Goal: Task Accomplishment & Management: Manage account settings

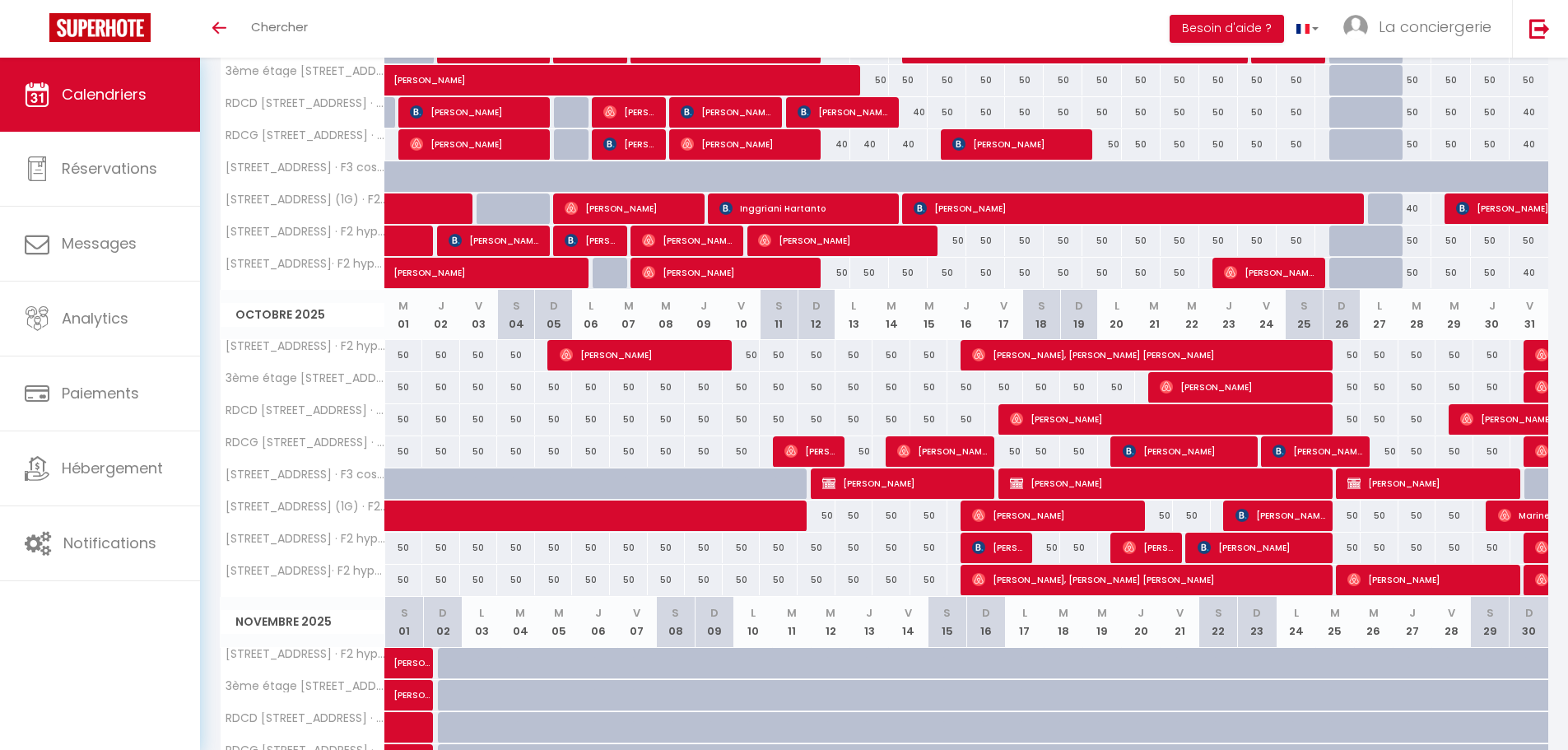
scroll to position [373, 0]
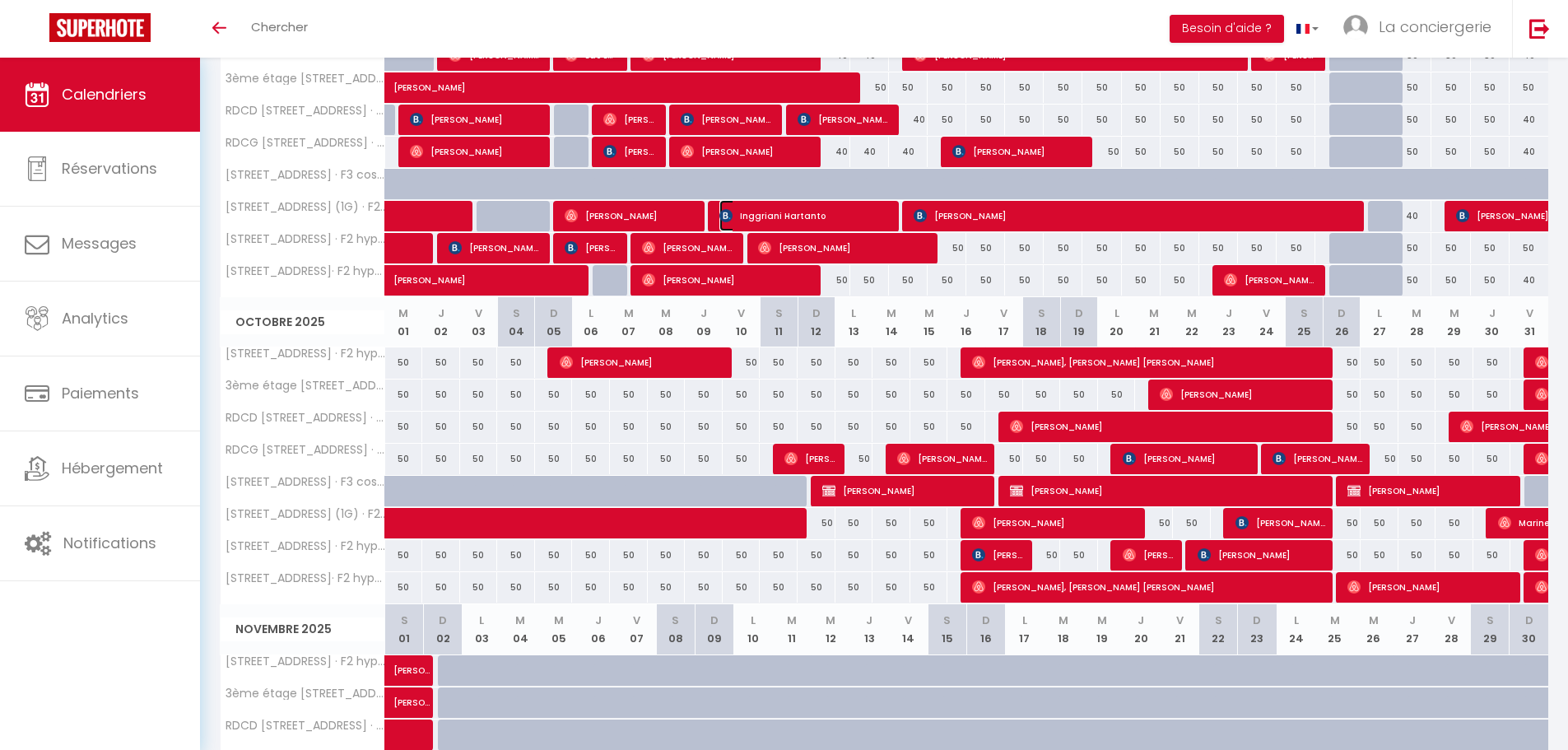
click at [798, 216] on span "Inggriani Hartanto" at bounding box center [803, 215] width 168 height 31
select select "KO"
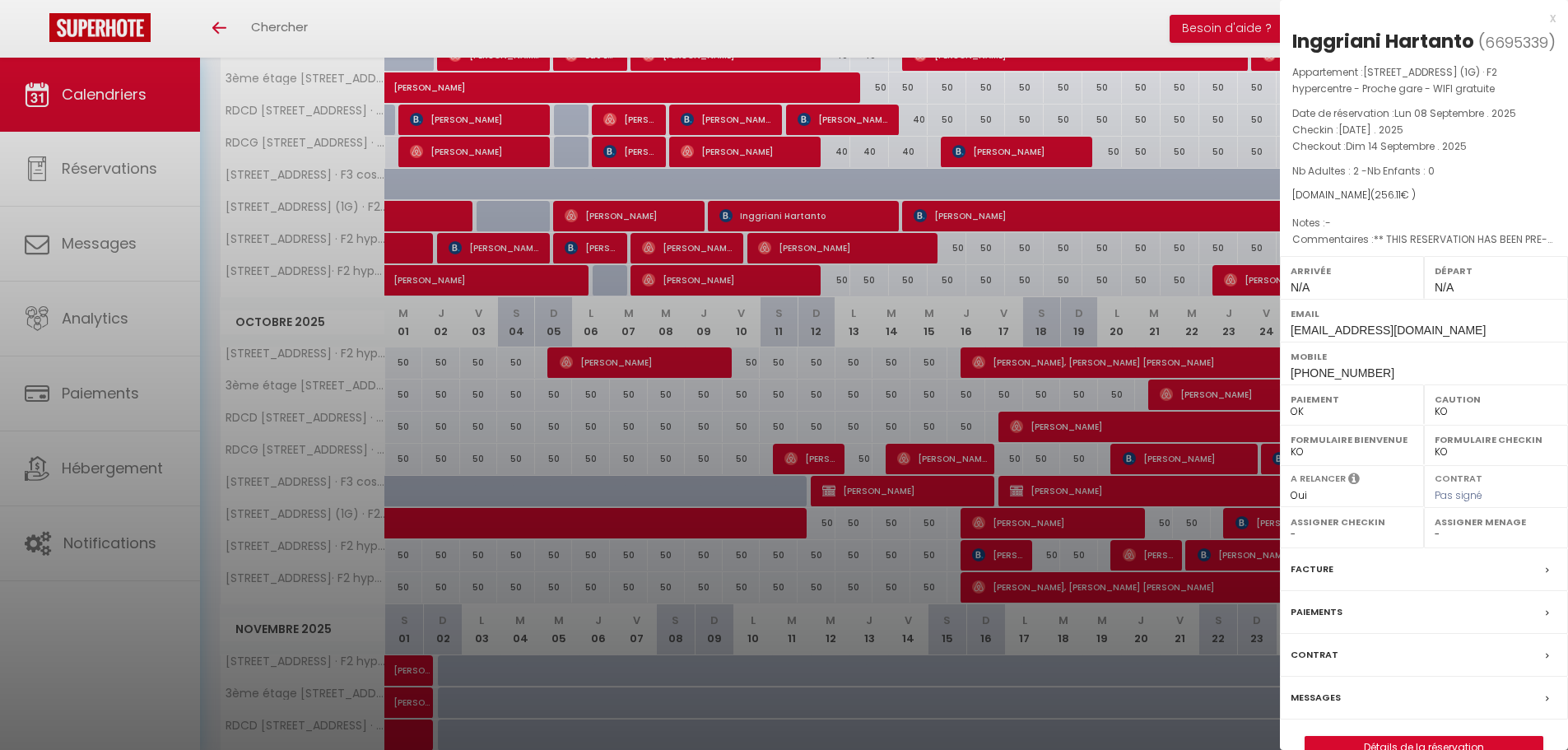
click at [1318, 691] on label "Messages" at bounding box center [1315, 698] width 50 height 17
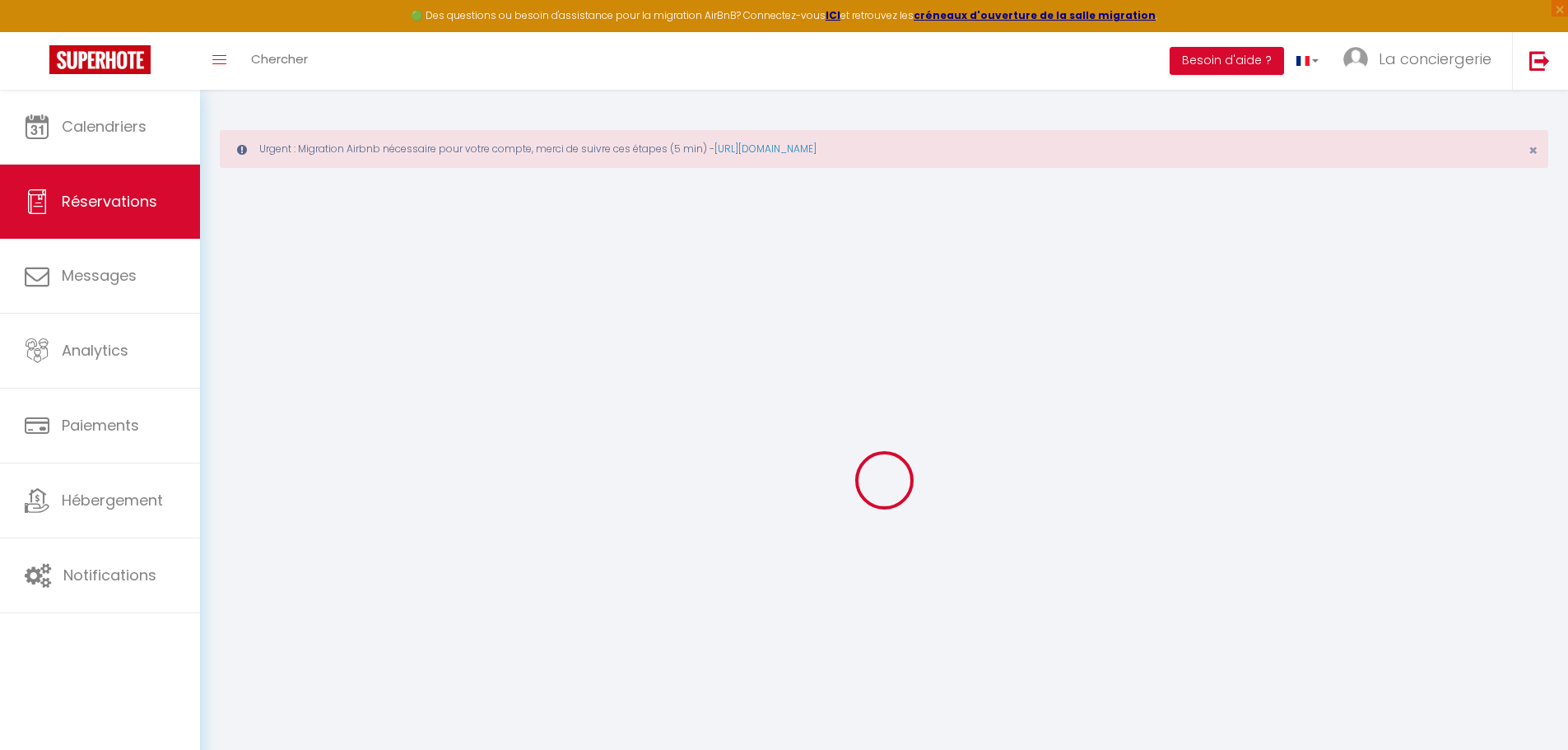
select select
checkbox input "false"
select select
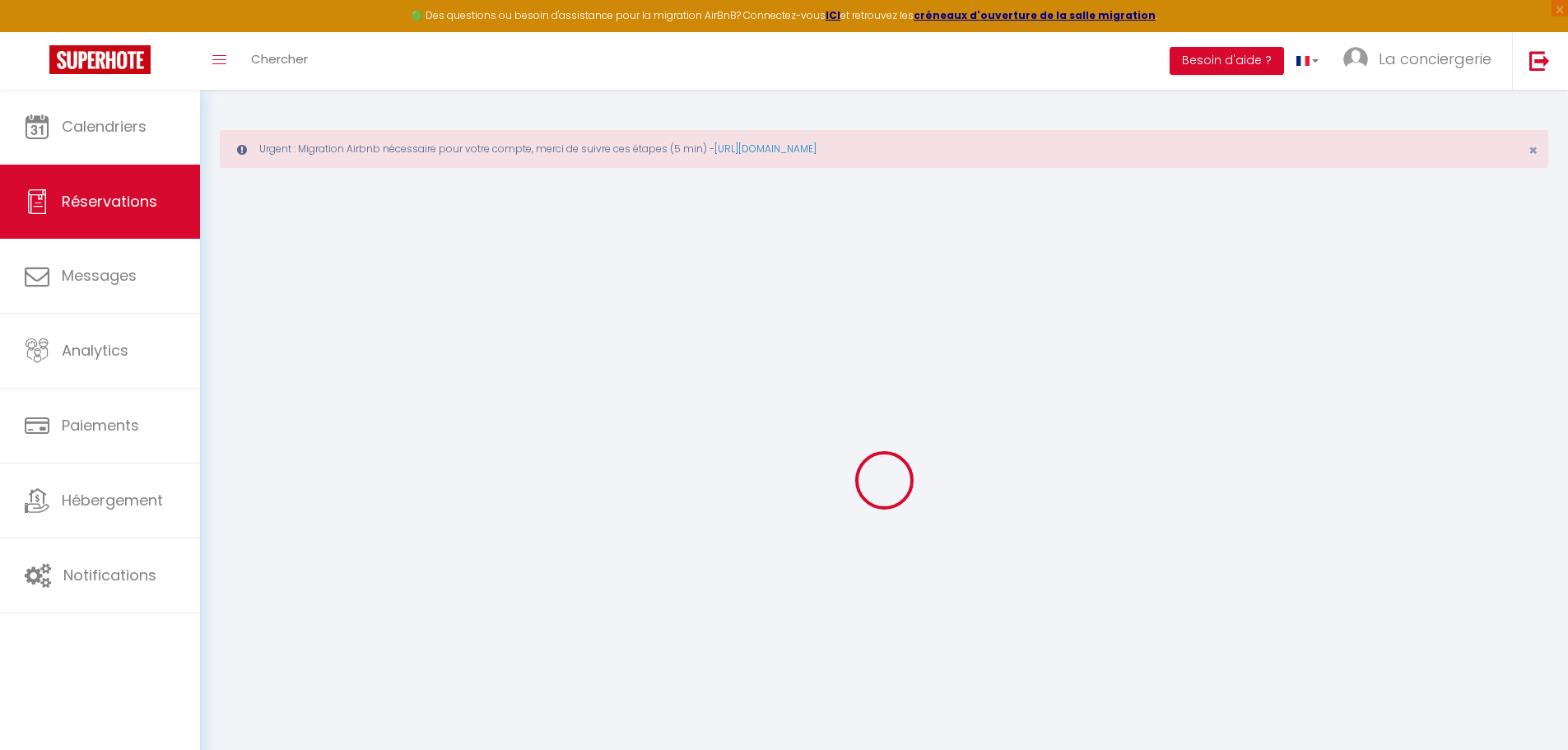
checkbox input "false"
type textarea "** THIS RESERVATION HAS BEEN PRE-PAID ** BOOKING NOTE : Payment charge is EUR 3…"
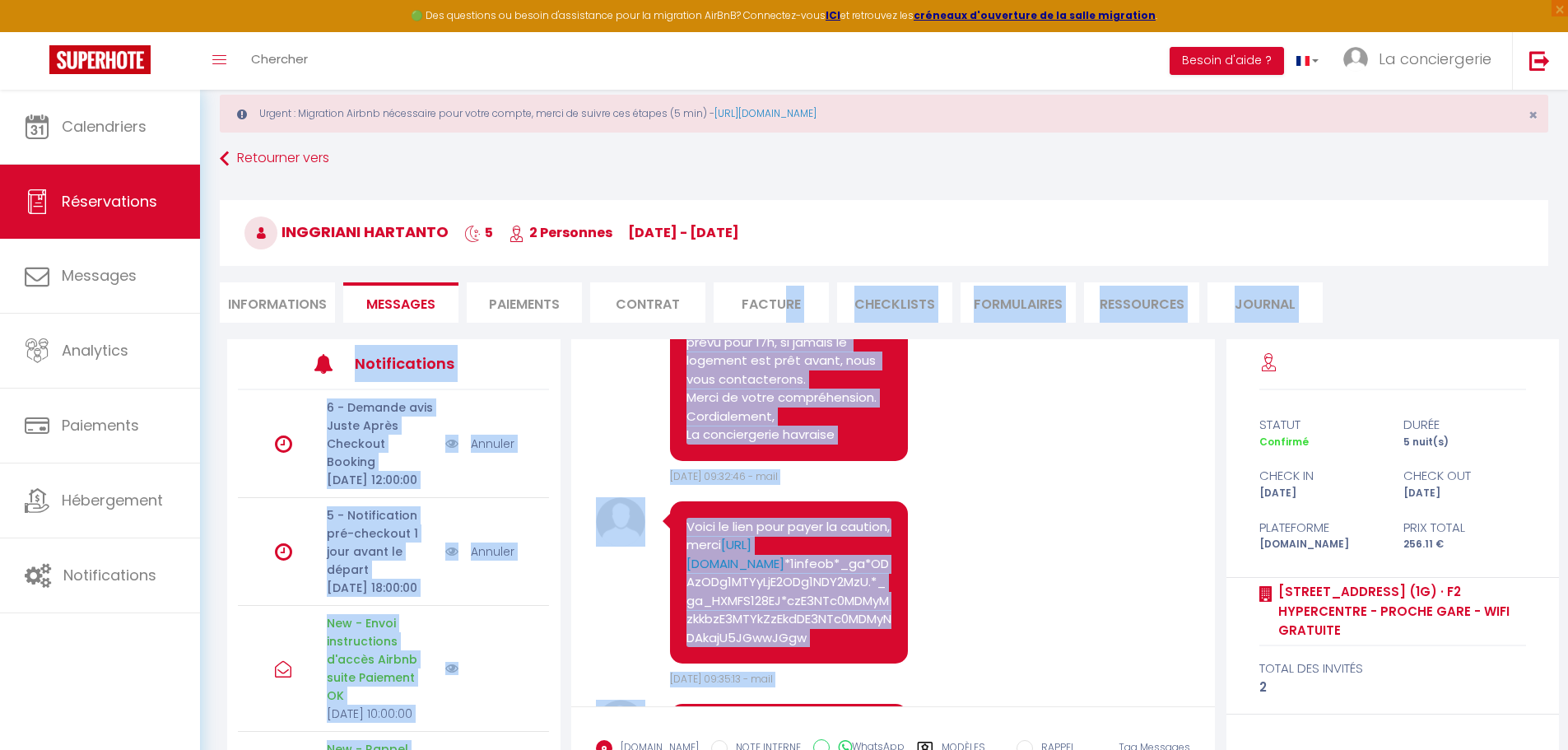
scroll to position [5000, 0]
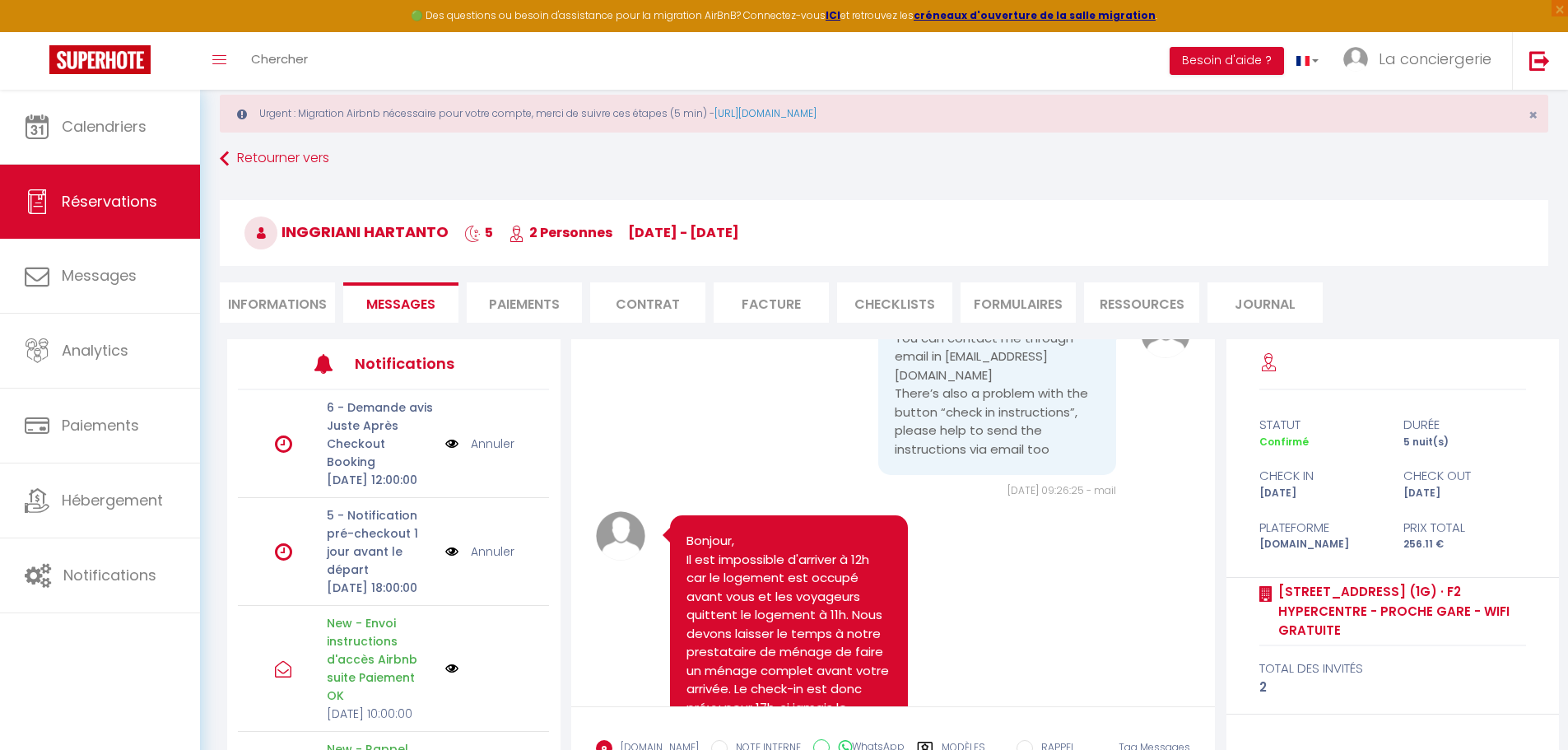
drag, startPoint x: 686, startPoint y: 411, endPoint x: 790, endPoint y: 667, distance: 276.3
click at [699, 296] on div "Good morning. All the link that you’ve sent are being masked by Agoda. So I can…" at bounding box center [893, 228] width 595 height 135
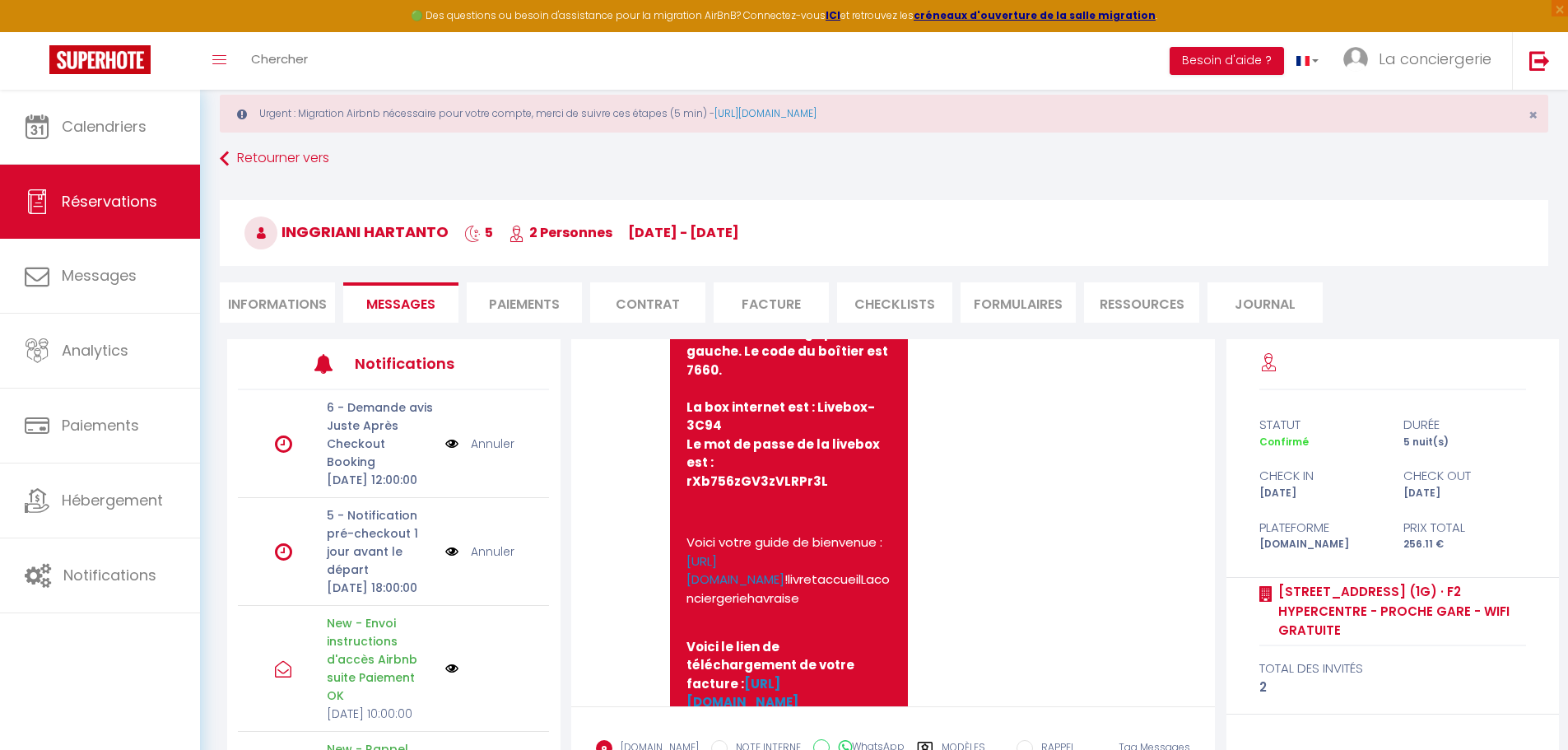
scroll to position [5961, 0]
click at [878, 366] on pre "Bonjour Inggriani, Voici la procédure détaillée pour votre arrivée à partir de …" at bounding box center [789, 484] width 205 height 719
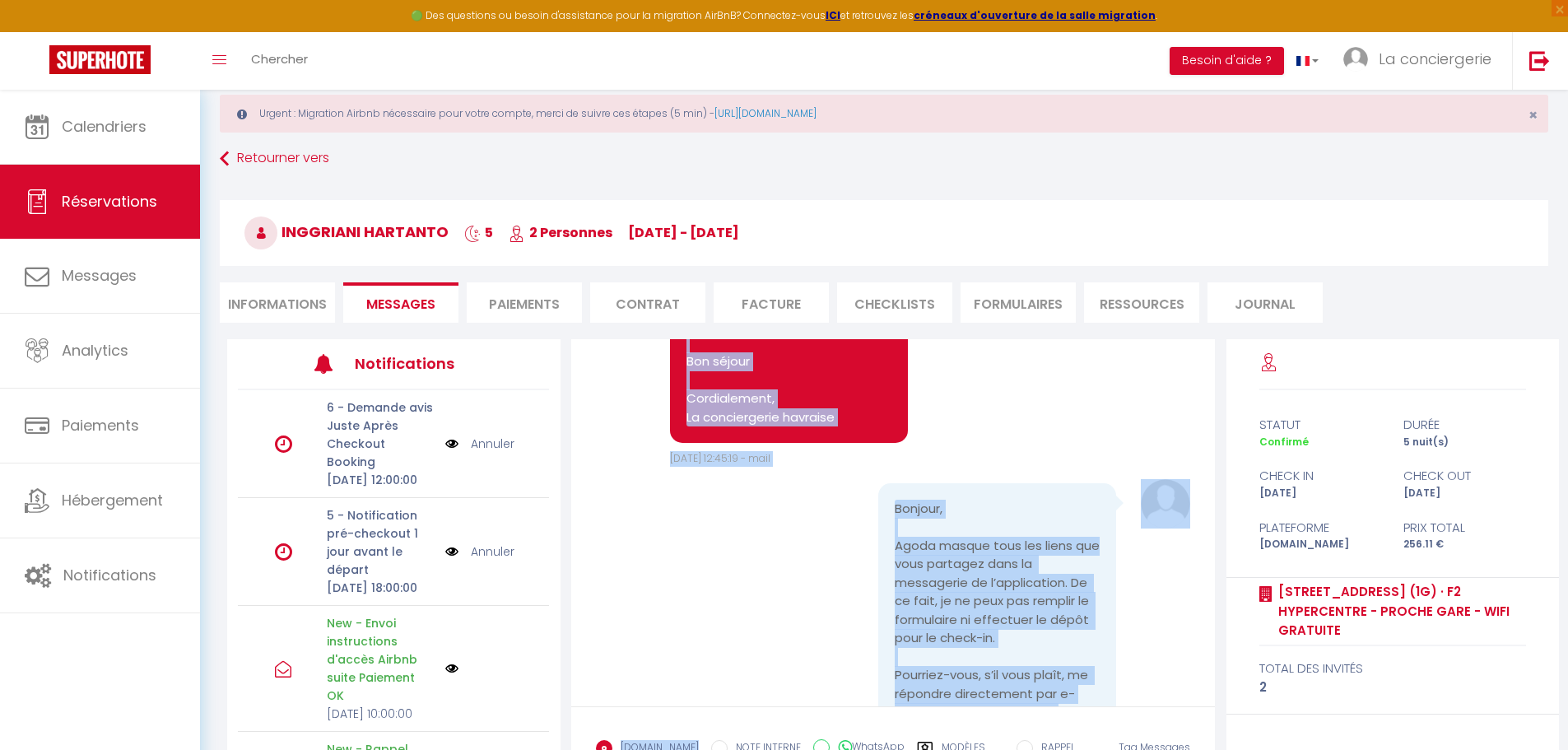
scroll to position [6911, 0]
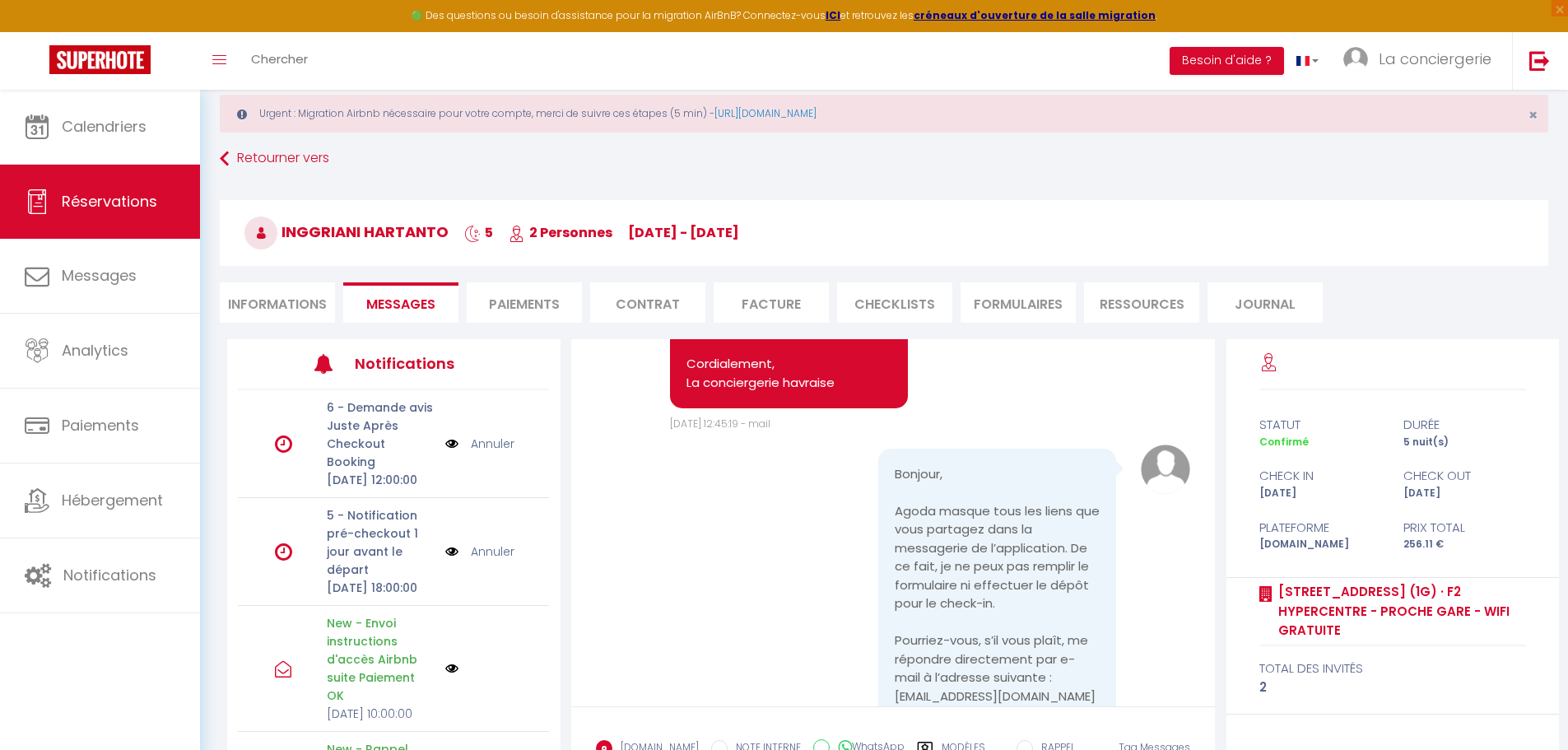
drag, startPoint x: 686, startPoint y: 388, endPoint x: 684, endPoint y: 503, distance: 115.0
click at [1073, 433] on div "Note Sms Ce n'est pas grave pour cette fois si vous n'envoyez pas la caution. N…" at bounding box center [893, 271] width 595 height 320
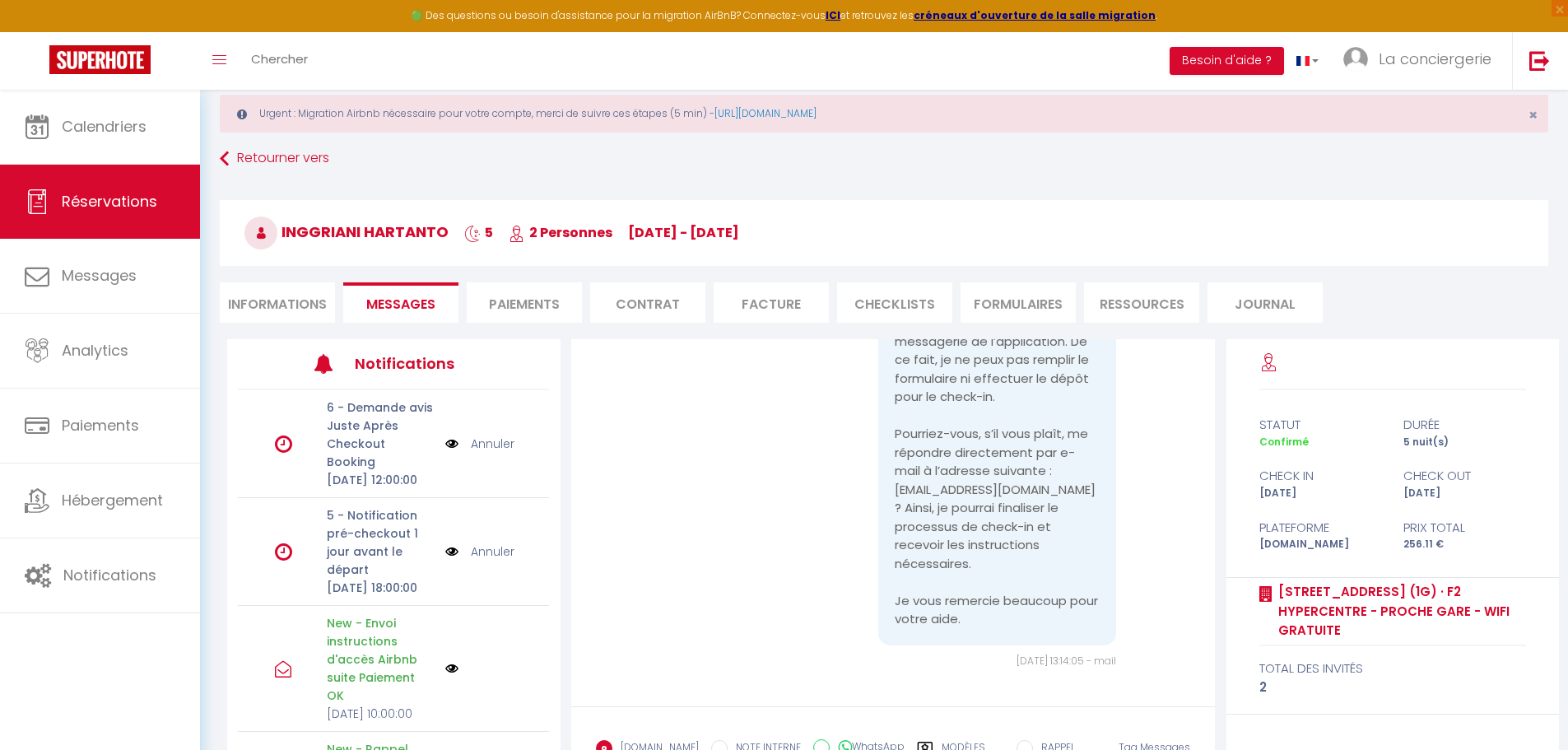
scroll to position [7303, 0]
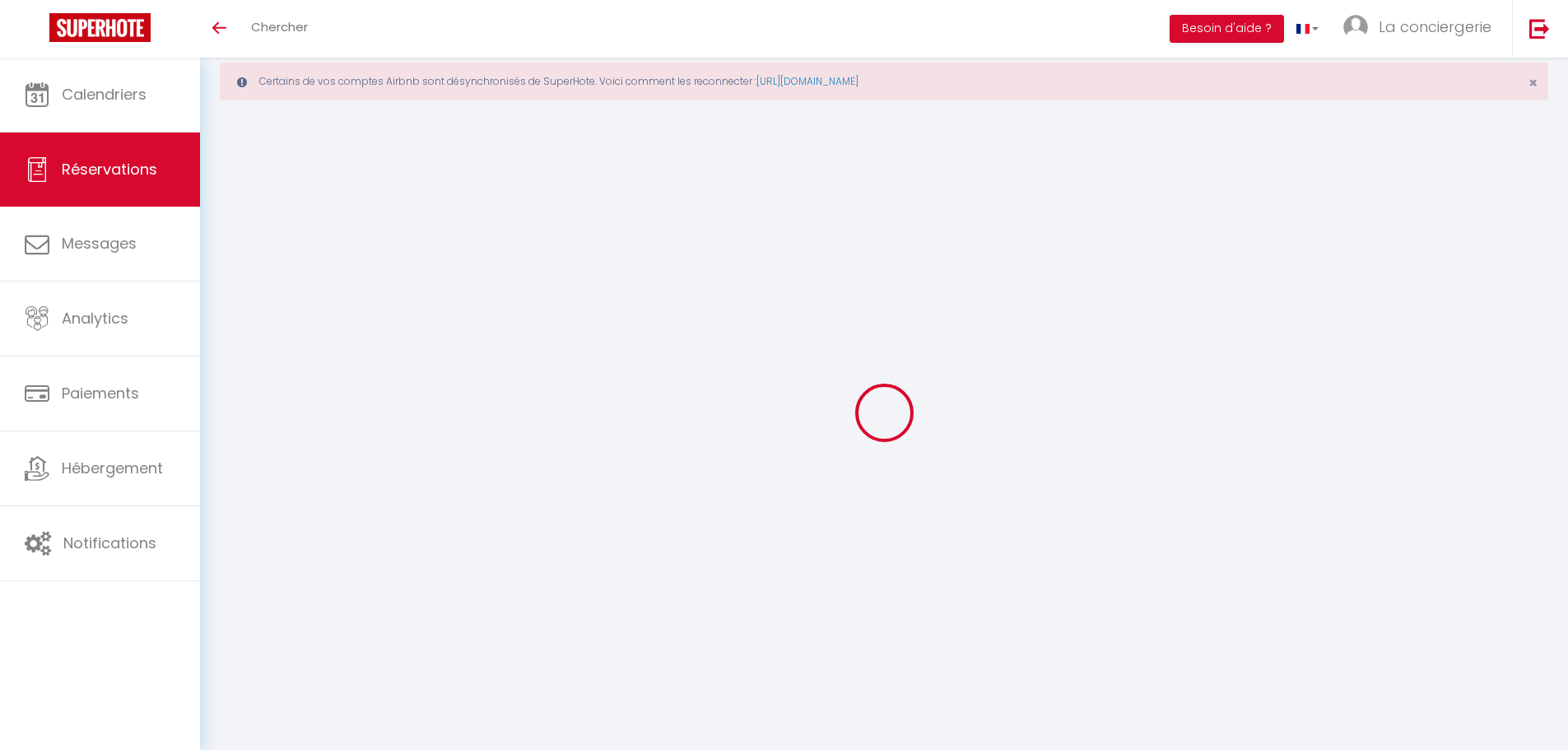
select select
checkbox input "false"
type textarea "** THIS RESERVATION HAS BEEN PRE-PAID ** BOOKING NOTE : Payment charge is EUR 3…"
select select
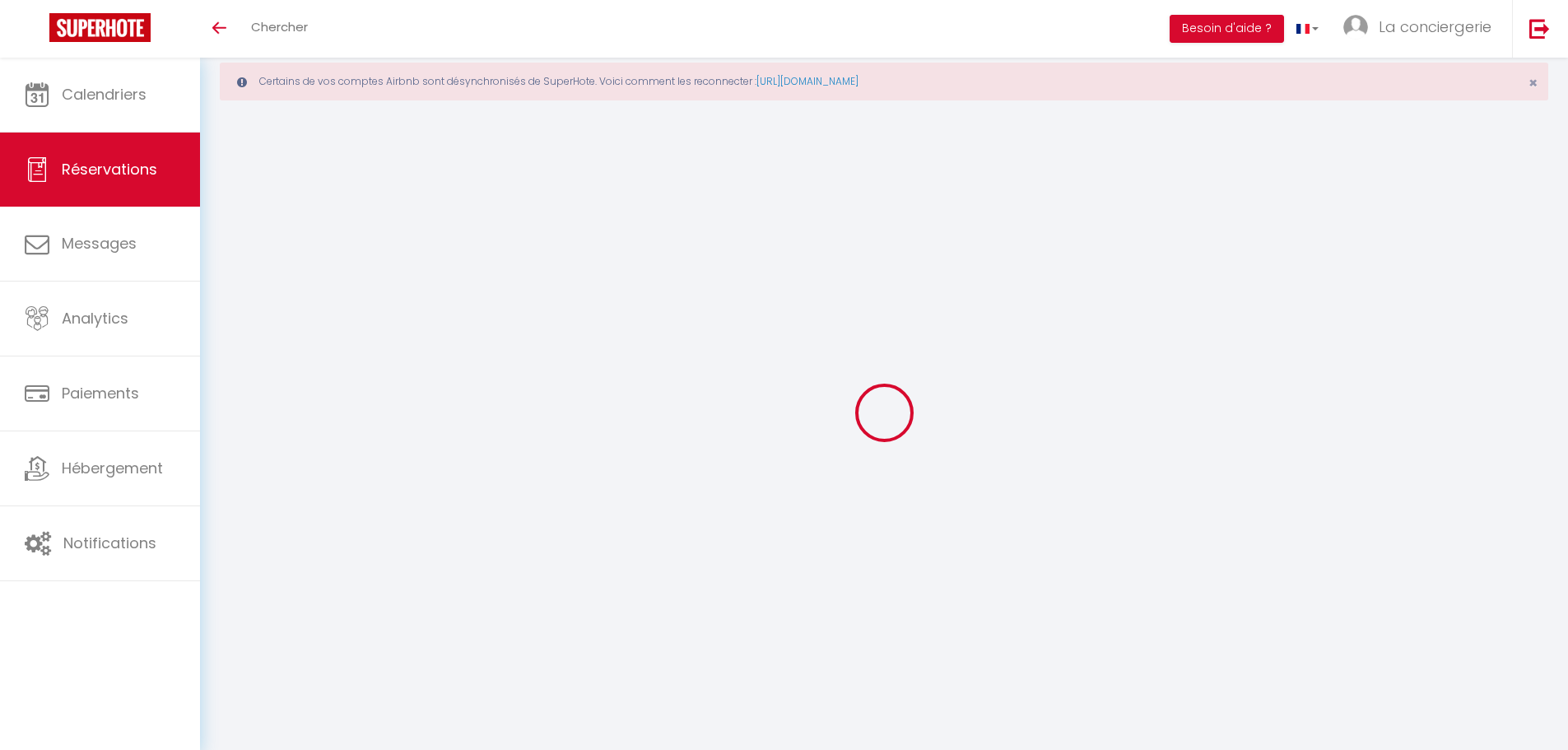
select select
checkbox input "false"
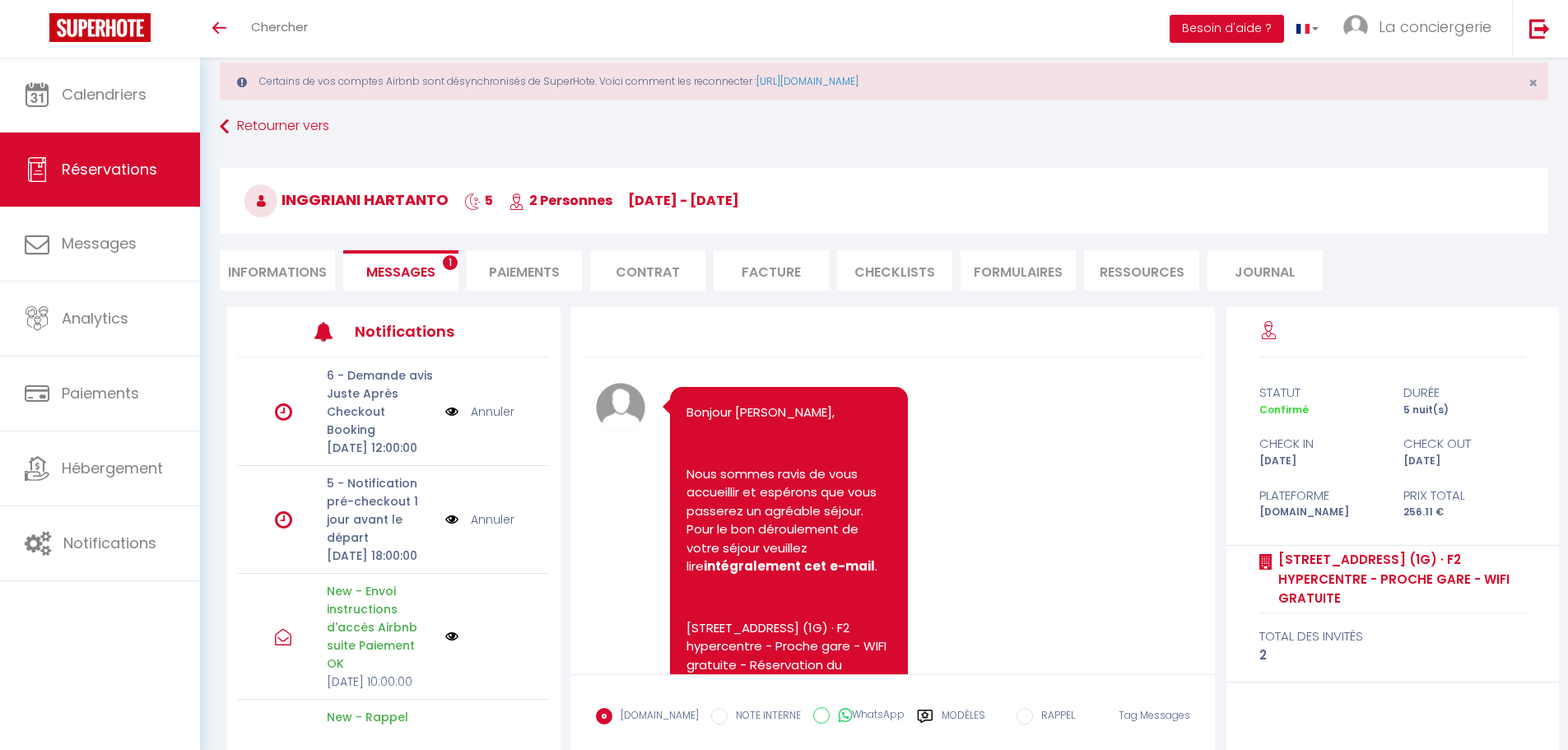
scroll to position [7431, 0]
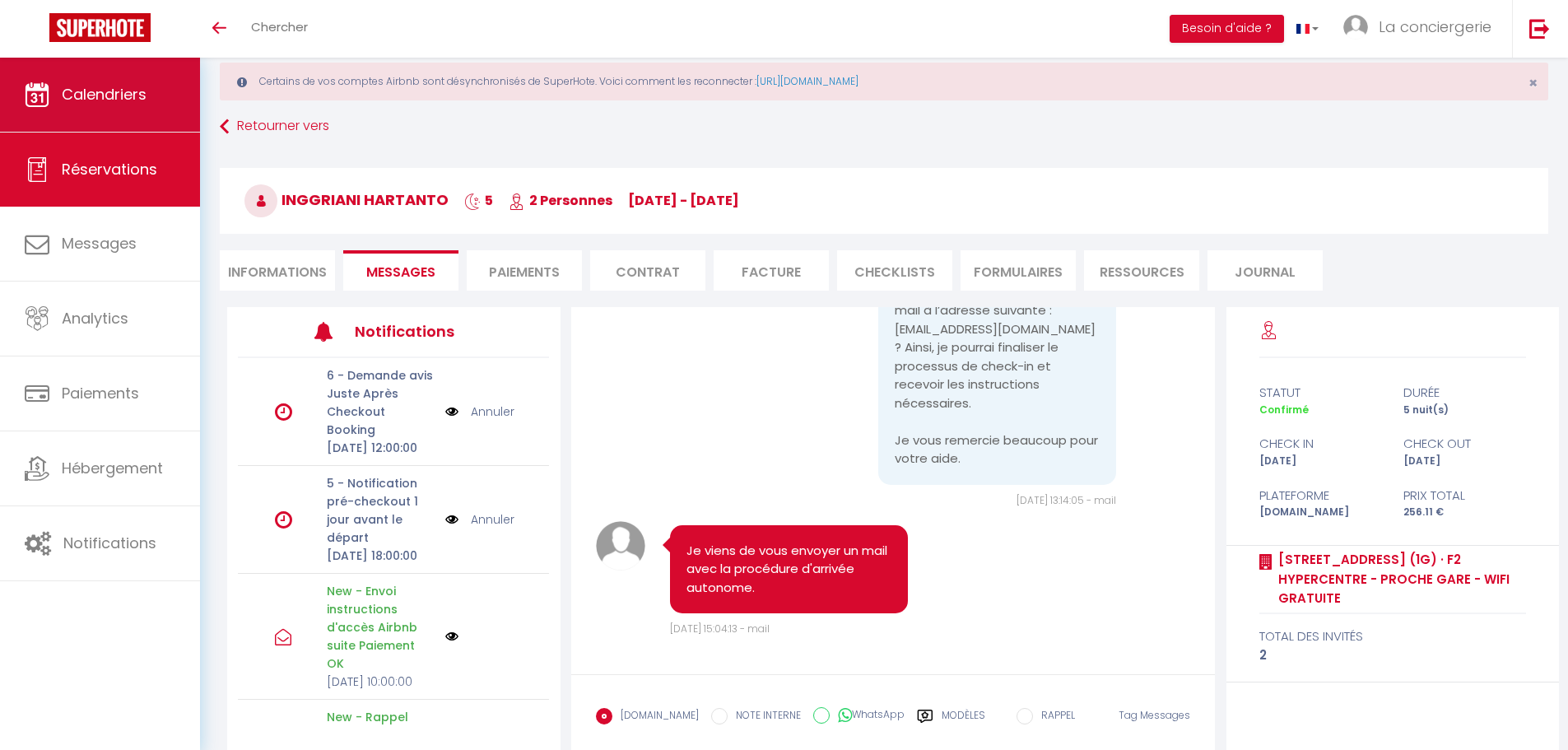
click at [91, 102] on span "Calendriers" at bounding box center [104, 94] width 85 height 20
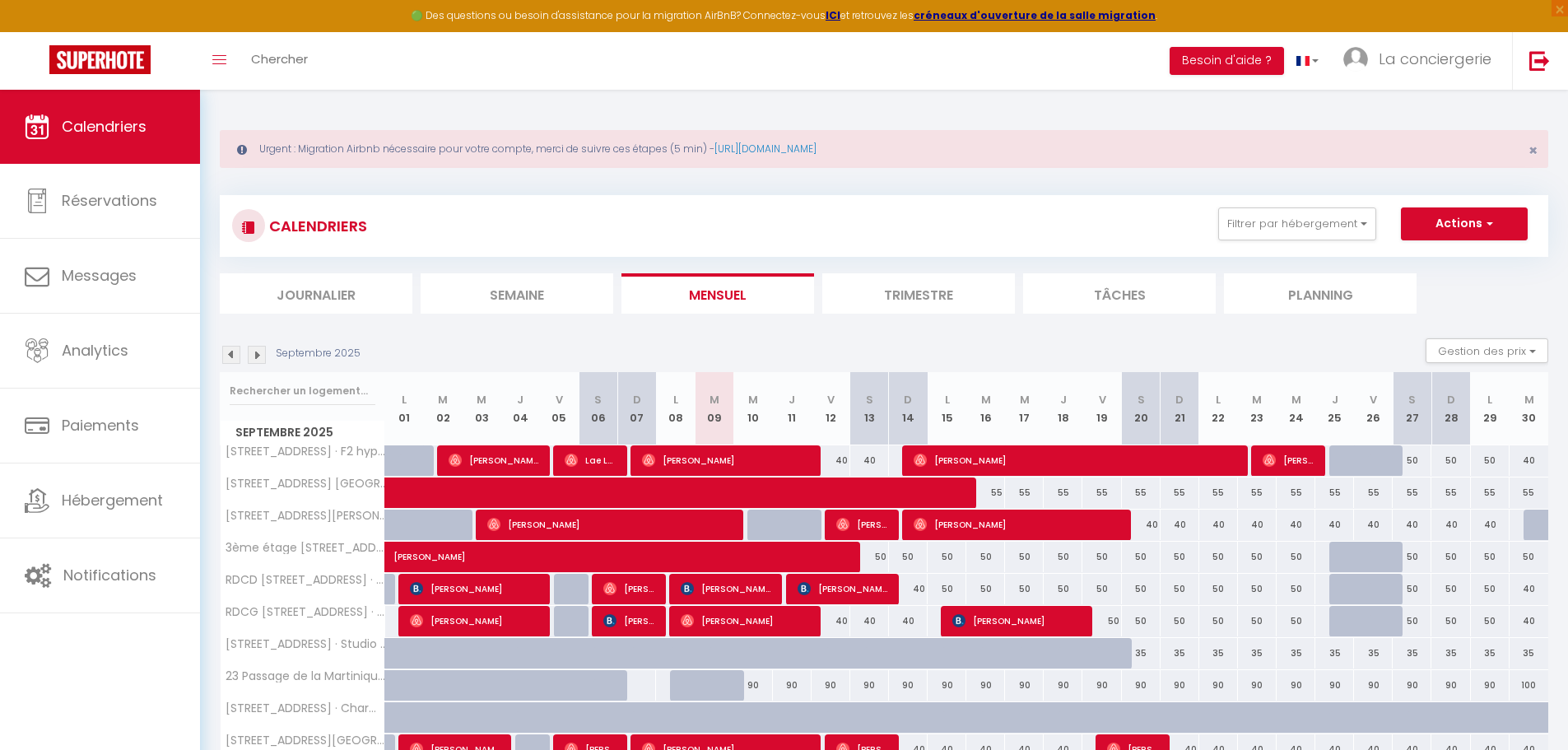
click at [509, 294] on li "Semaine" at bounding box center [517, 293] width 192 height 40
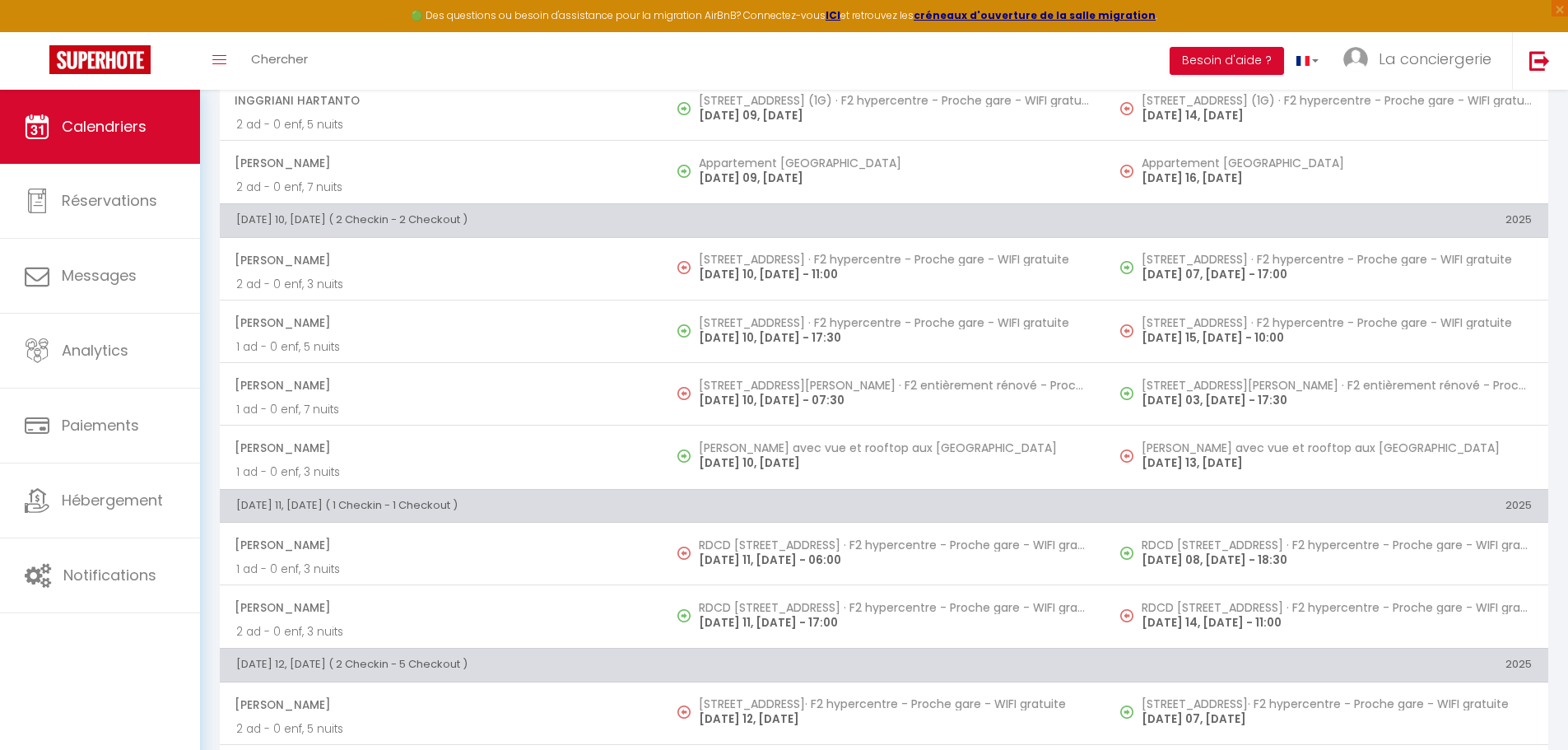
scroll to position [844, 0]
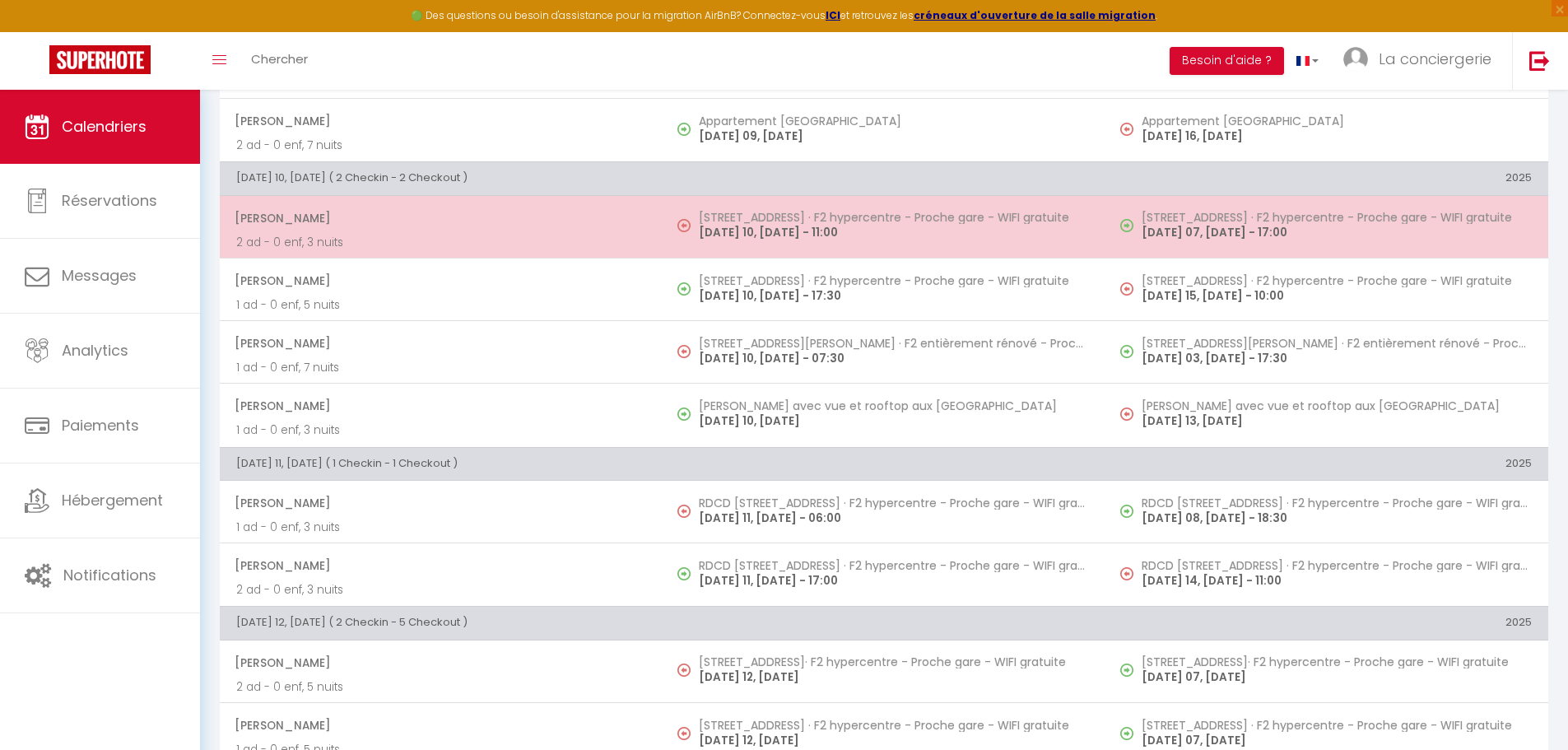
click at [788, 215] on h5 "[STREET_ADDRESS] · F2 hypercentre - Proche gare - WIFI gratuite" at bounding box center [894, 217] width 390 height 13
select select "OK"
select select "1"
select select "0"
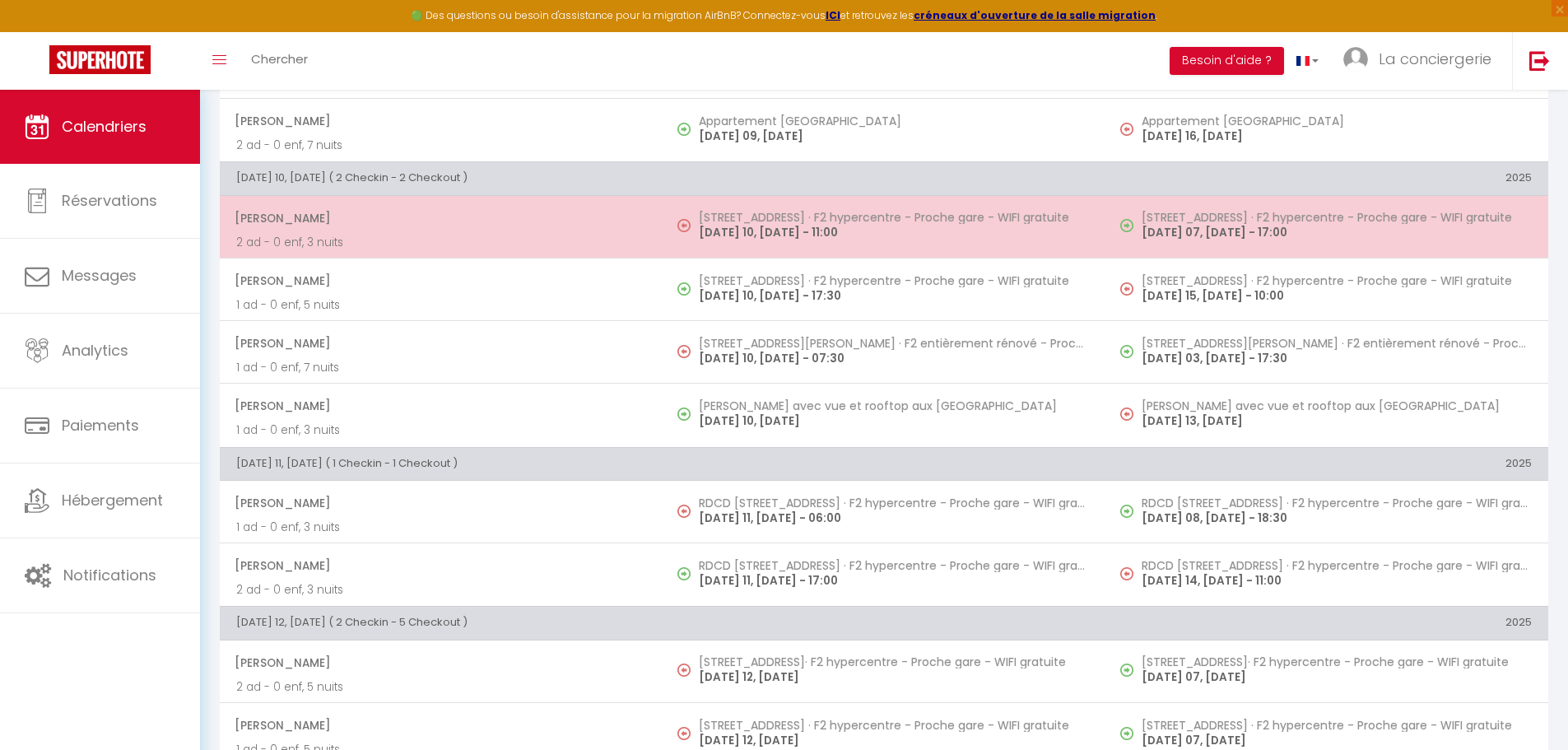
select select "1"
select select
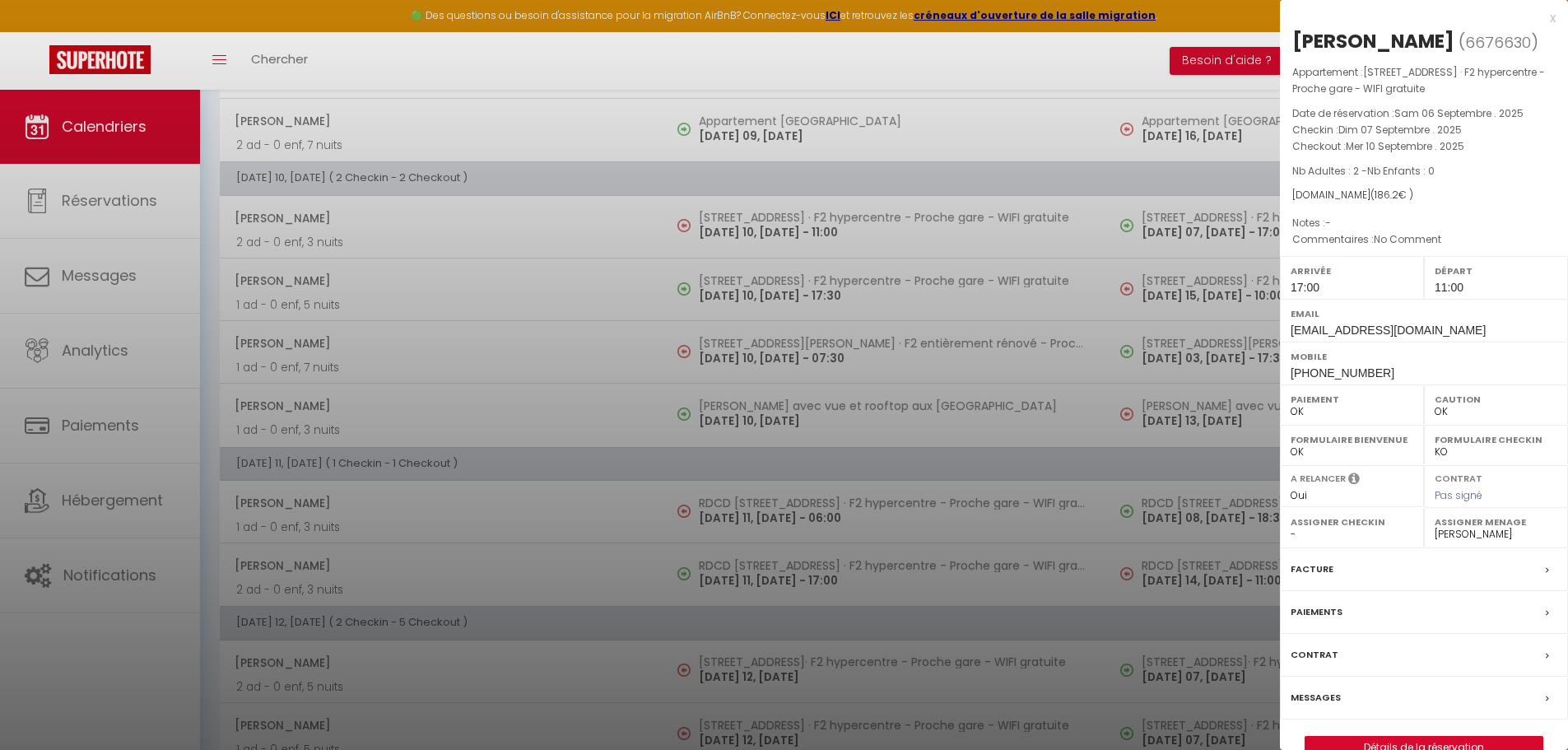
click at [780, 342] on div at bounding box center [784, 375] width 1568 height 750
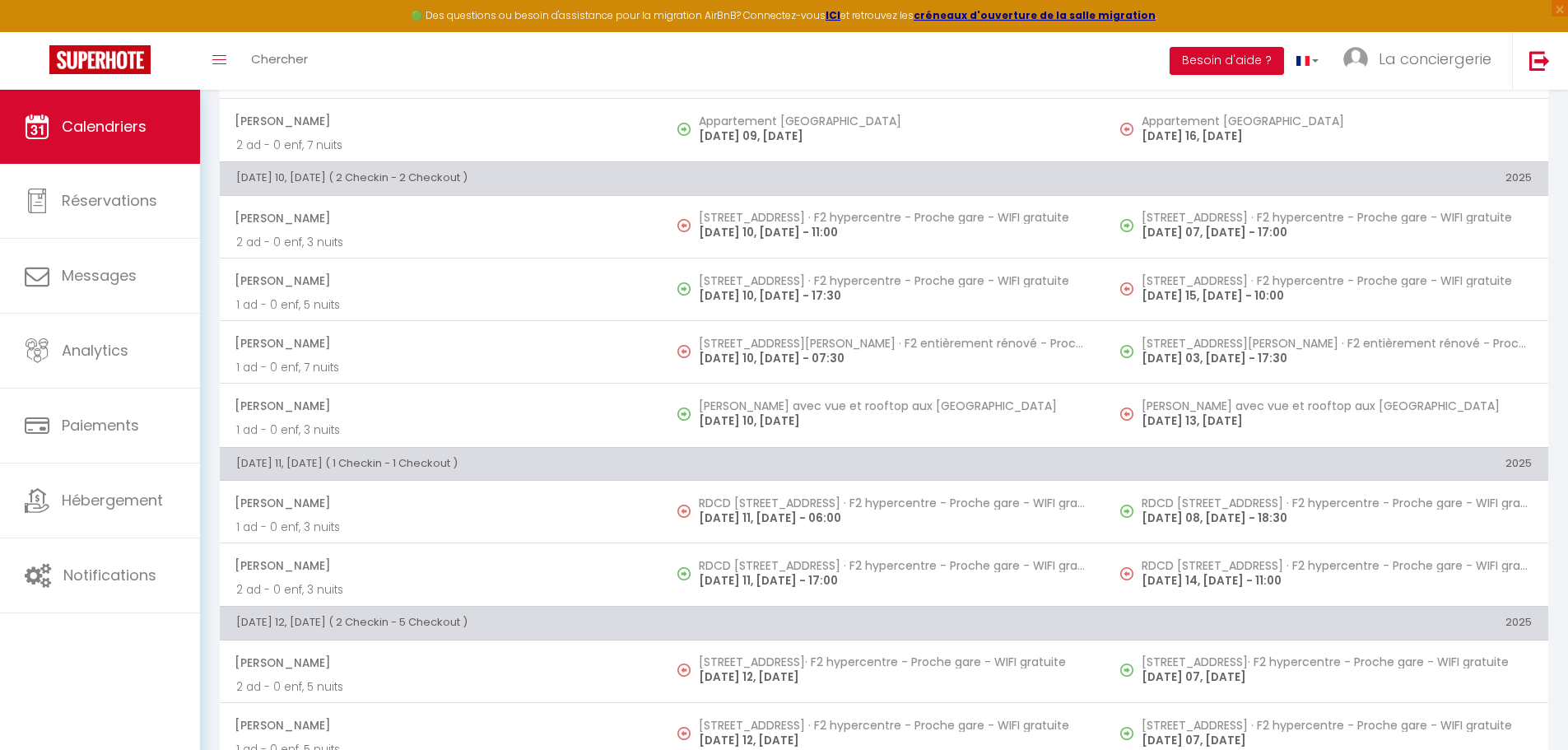
click at [780, 342] on h5 "[STREET_ADDRESS][PERSON_NAME] · F2 entièrement rénové - Proche plage - Cour pri…" at bounding box center [894, 343] width 390 height 13
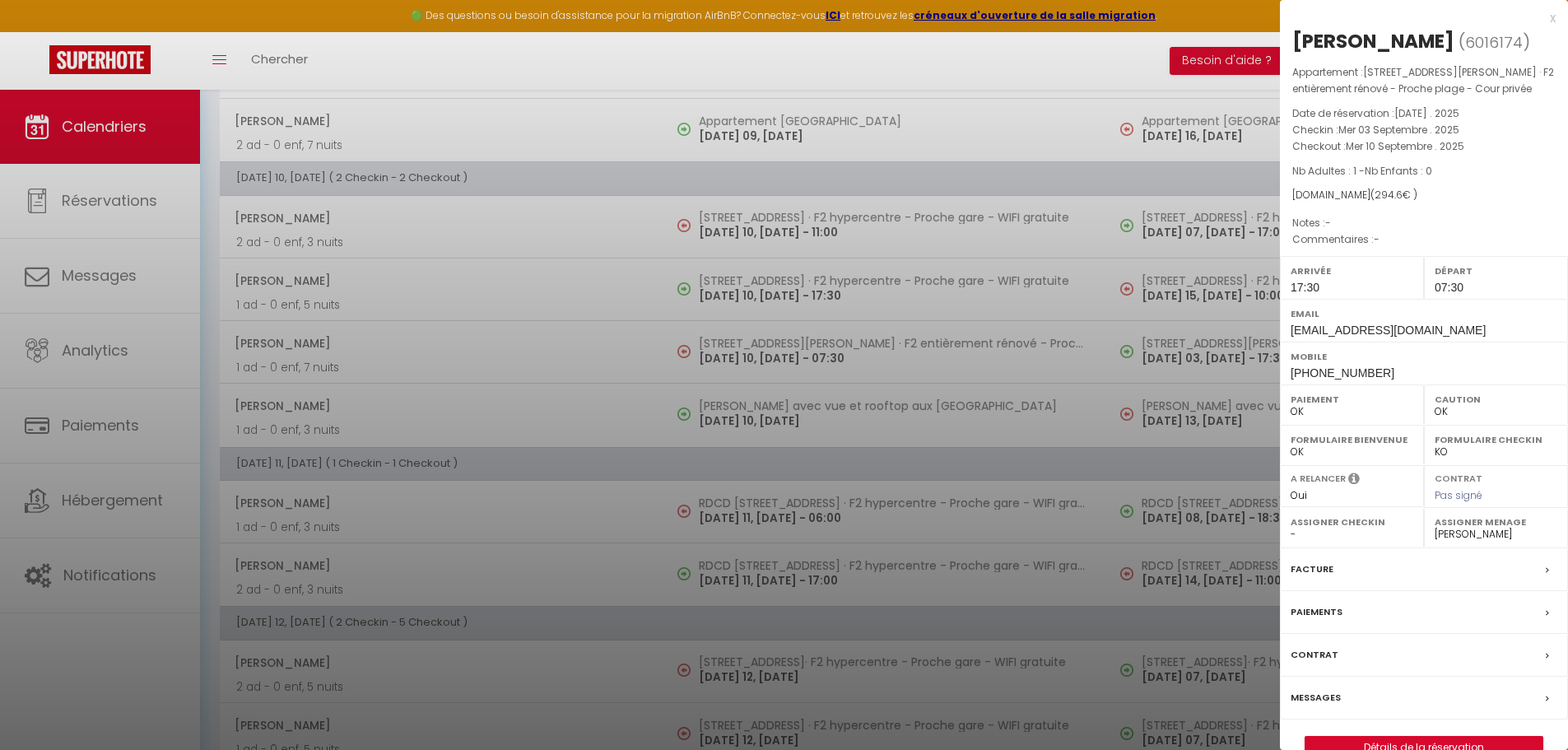
click at [761, 506] on div at bounding box center [784, 375] width 1568 height 750
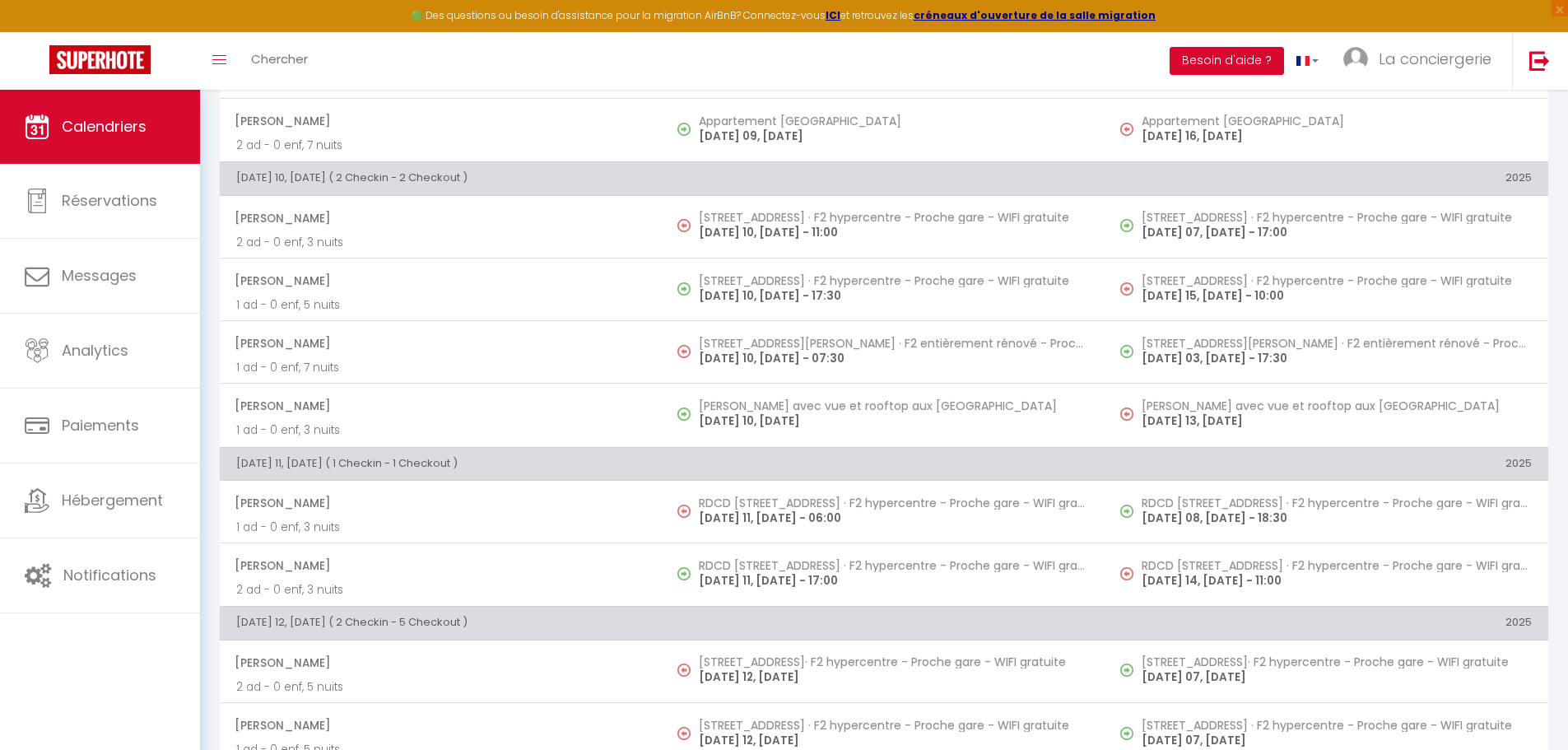
click at [761, 506] on body "🟢 Des questions ou besoin d'assistance pour la migration AirBnB? Connectez-vous…" at bounding box center [784, 551] width 1568 height 2612
click at [761, 506] on h5 "RDCD [STREET_ADDRESS] · F2 hypercentre - Proche gare - WIFI gratuite" at bounding box center [894, 503] width 390 height 13
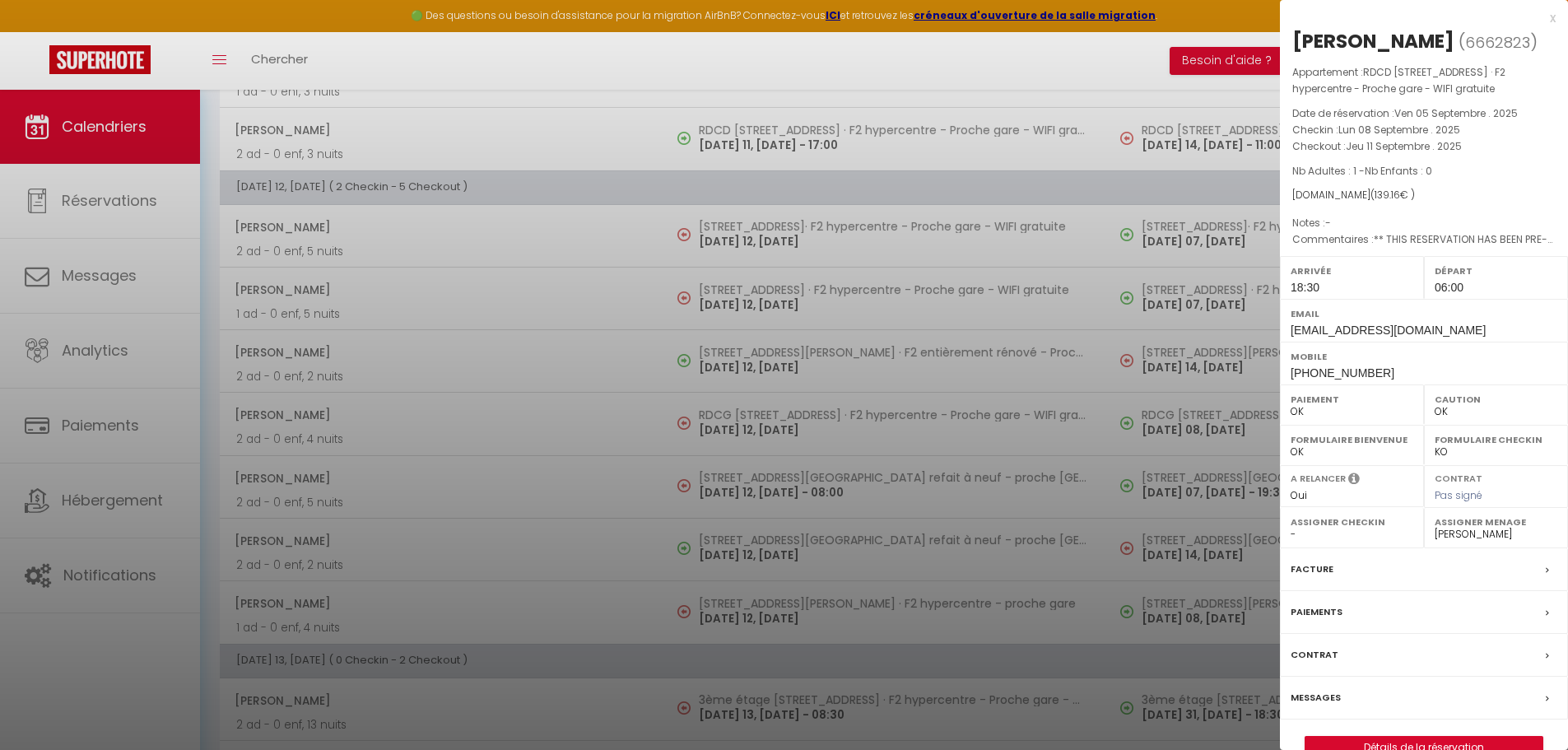
scroll to position [1281, 0]
click at [743, 226] on div at bounding box center [784, 375] width 1568 height 750
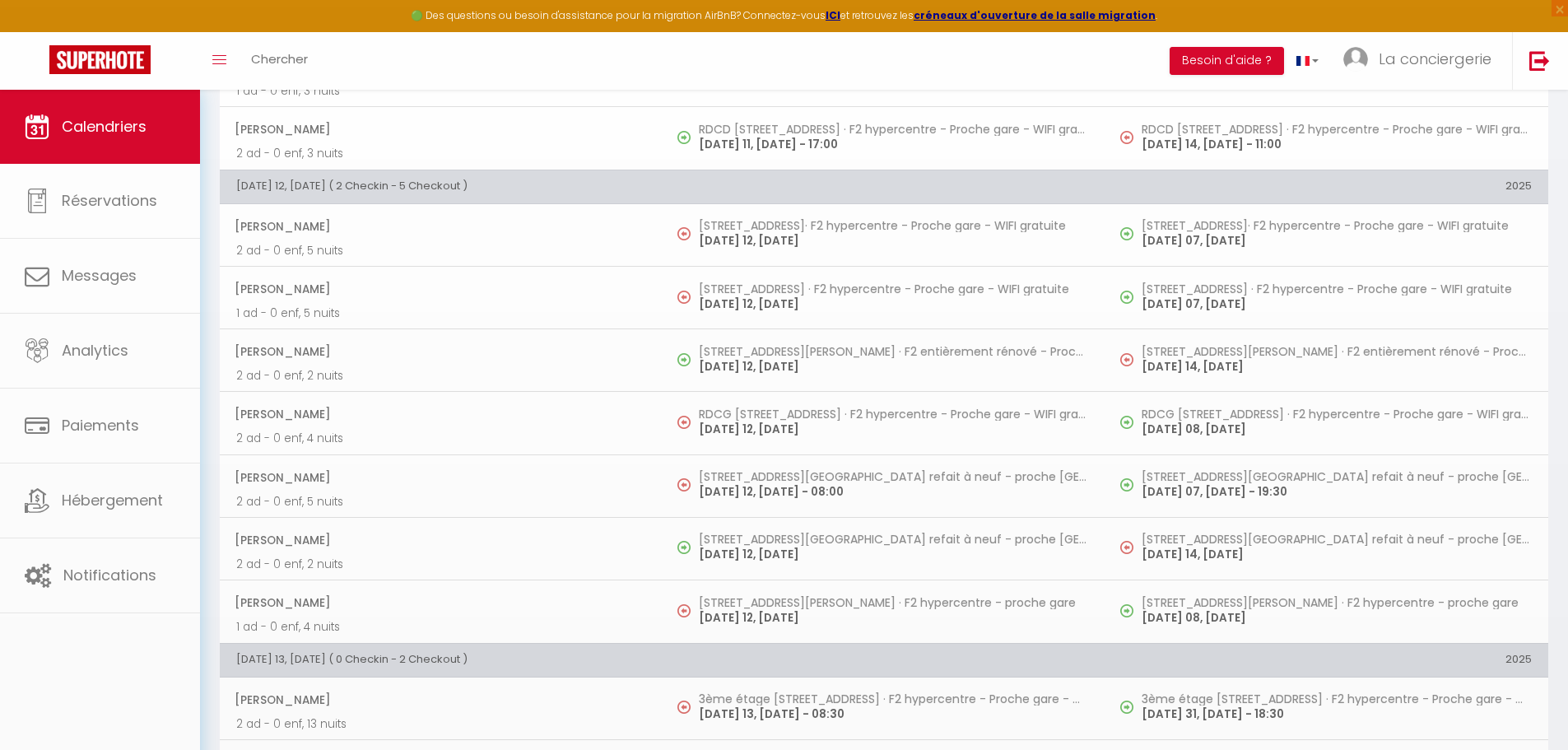
click at [743, 226] on body "🟢 Des questions ou besoin d'assistance pour la migration AirBnB? Connectez-vous…" at bounding box center [784, 115] width 1568 height 2612
click at [743, 226] on h5 "[STREET_ADDRESS]· F2 hypercentre - Proche gare - WIFI gratuite" at bounding box center [894, 226] width 390 height 13
select select "19454"
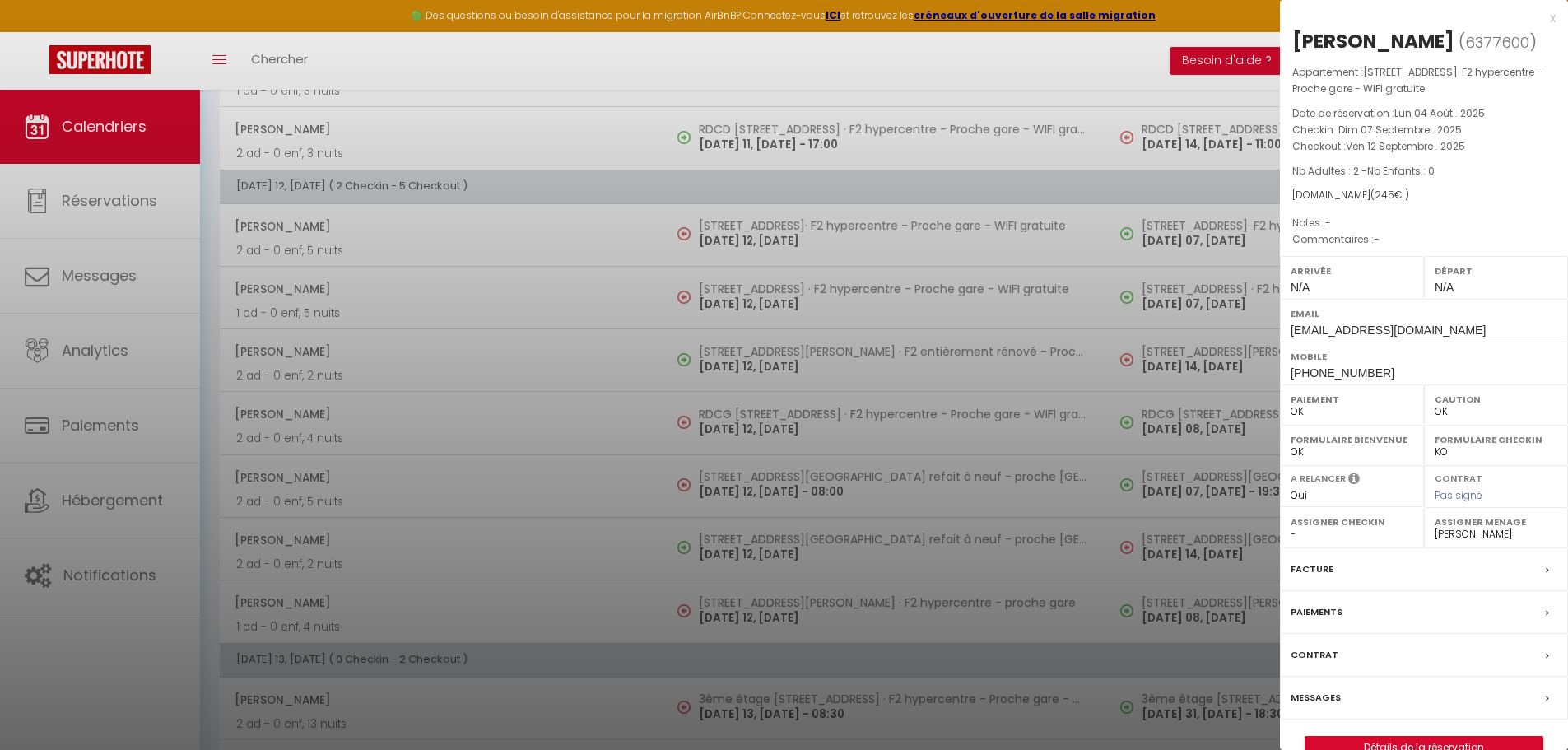
click at [749, 298] on div at bounding box center [784, 375] width 1568 height 750
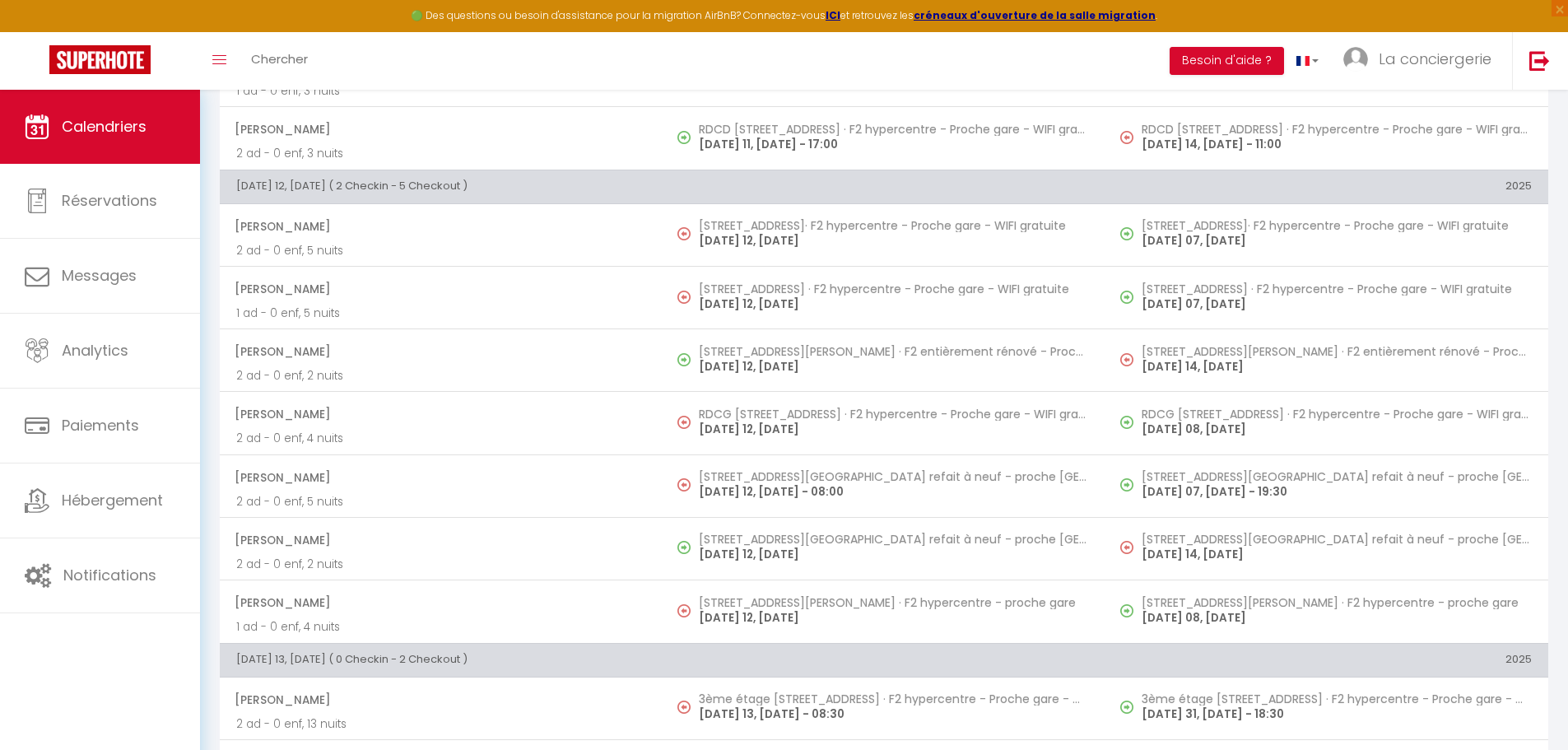
click at [749, 298] on p "[DATE] 12, [DATE]" at bounding box center [894, 303] width 390 height 17
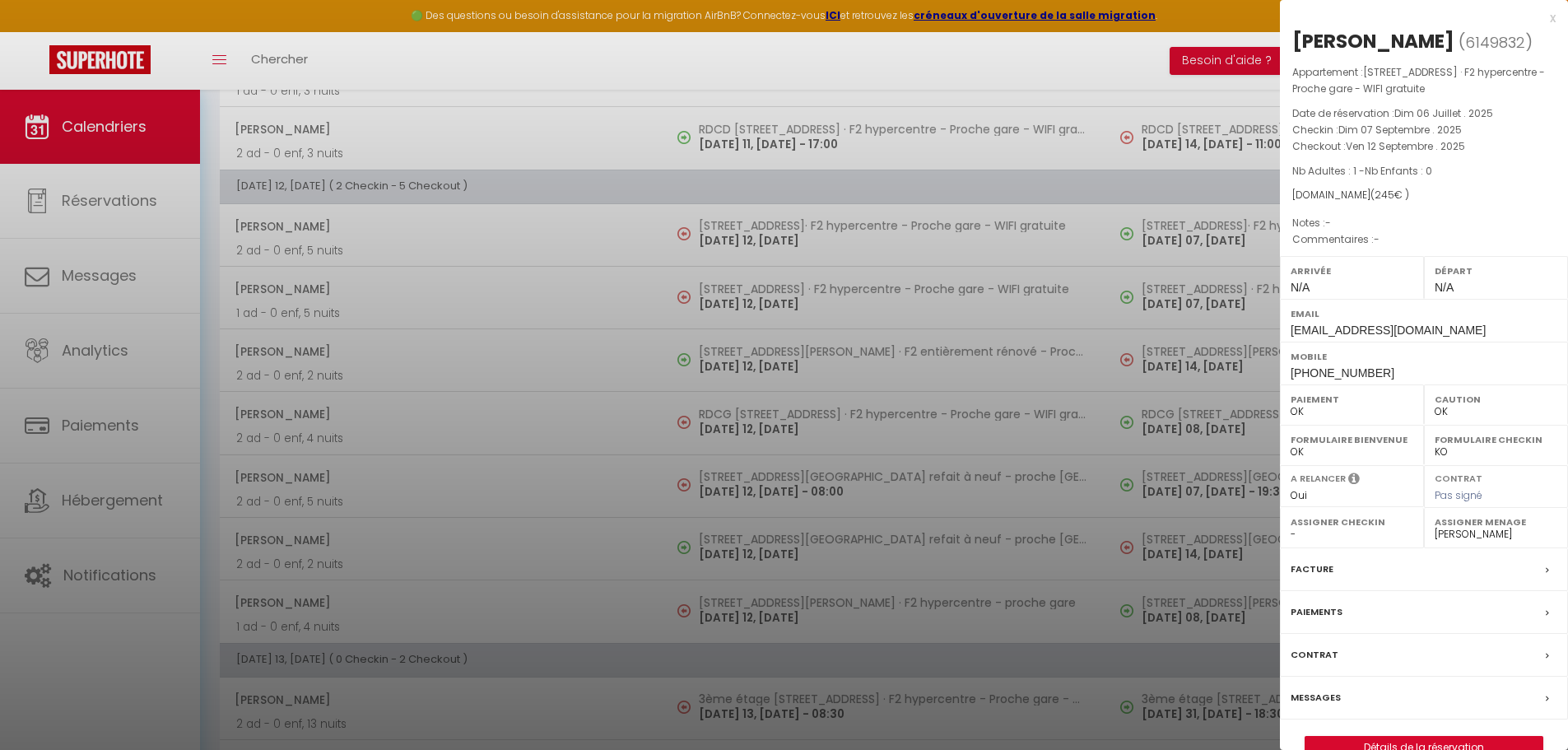
click at [766, 412] on div at bounding box center [784, 375] width 1568 height 750
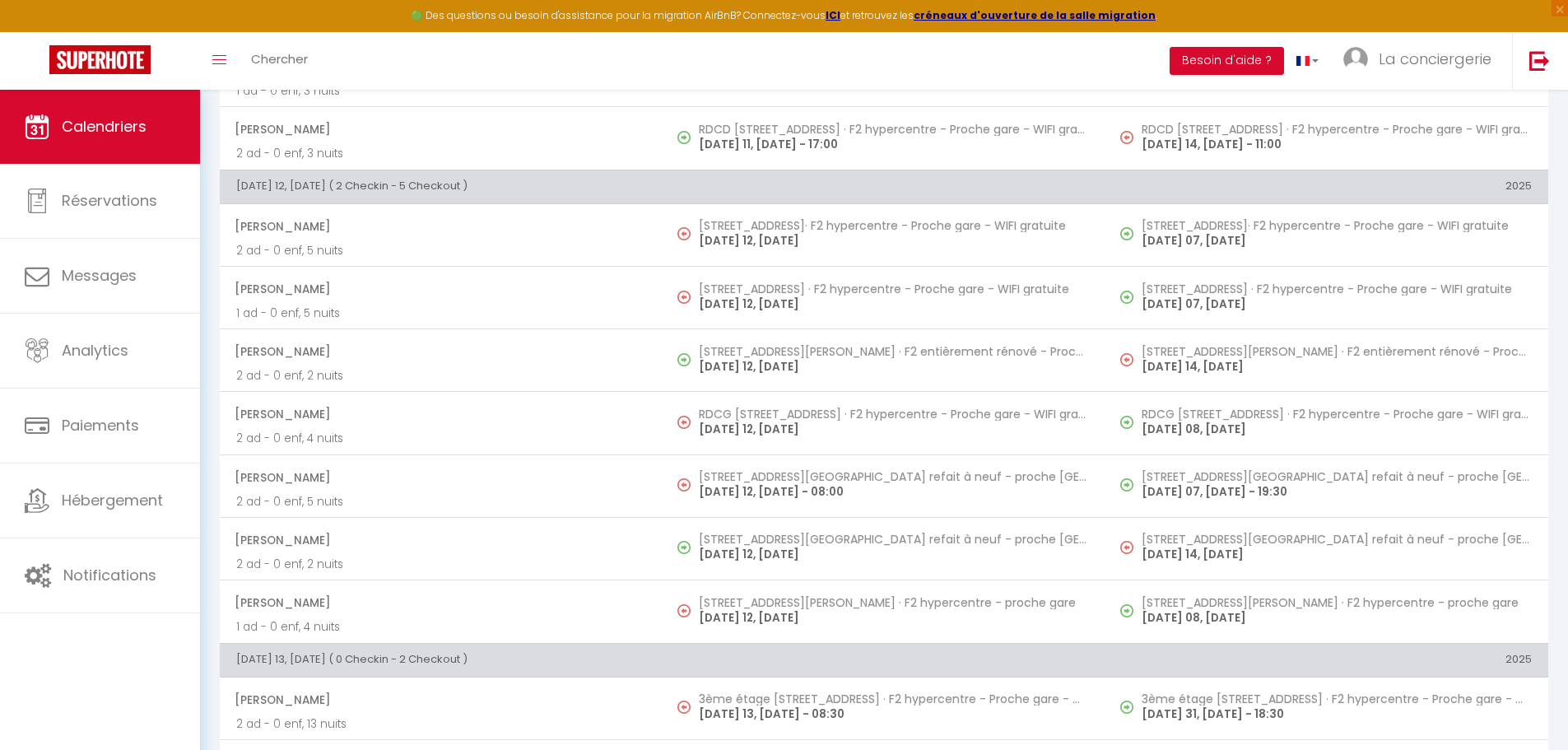
click at [766, 412] on body "🟢 Des questions ou besoin d'assistance pour la migration AirBnB? Connectez-vous…" at bounding box center [784, 115] width 1568 height 2612
click at [766, 412] on h5 "RDCG [STREET_ADDRESS] · F2 hypercentre - Proche gare - WIFI gratuite" at bounding box center [894, 414] width 390 height 13
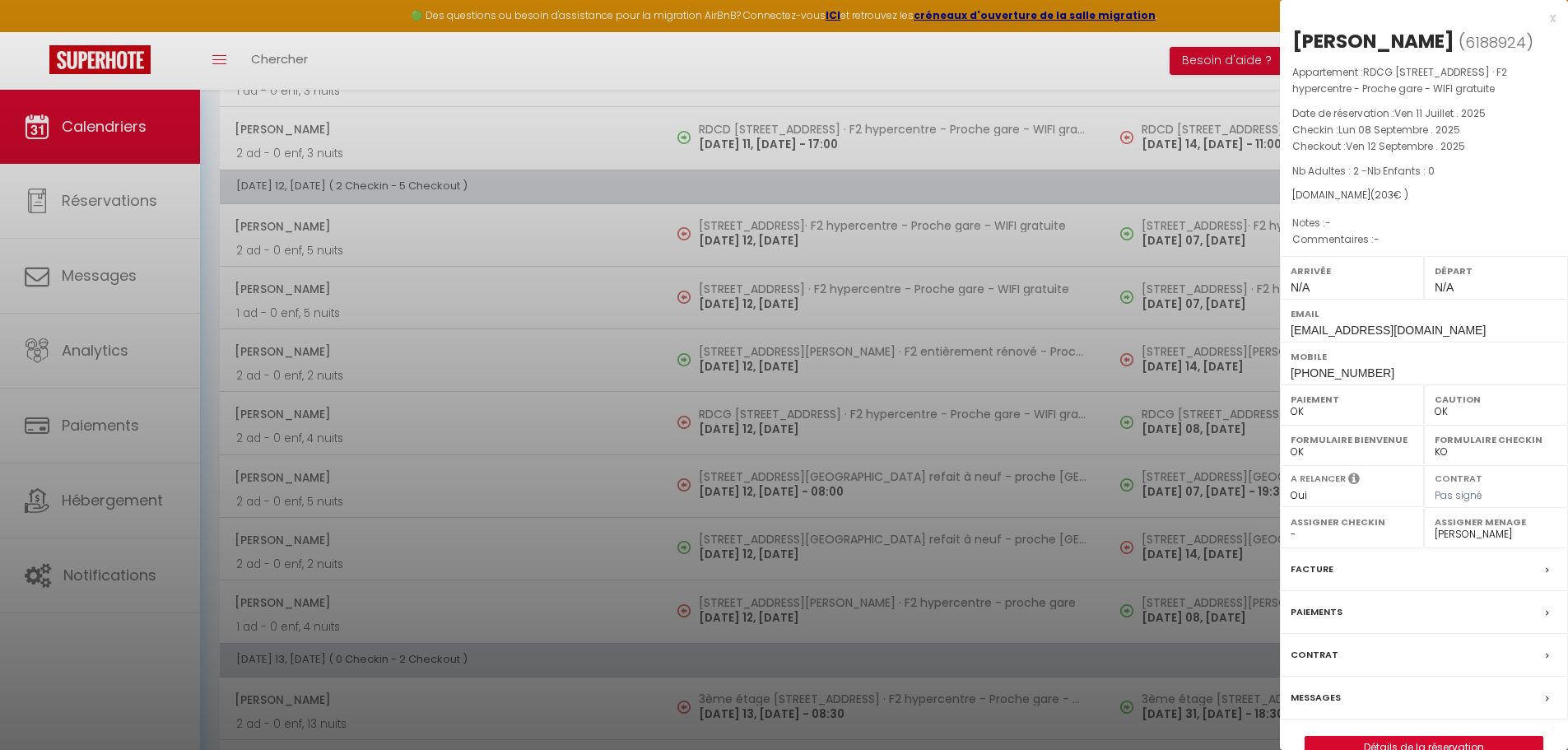
click at [766, 483] on div at bounding box center [784, 375] width 1568 height 750
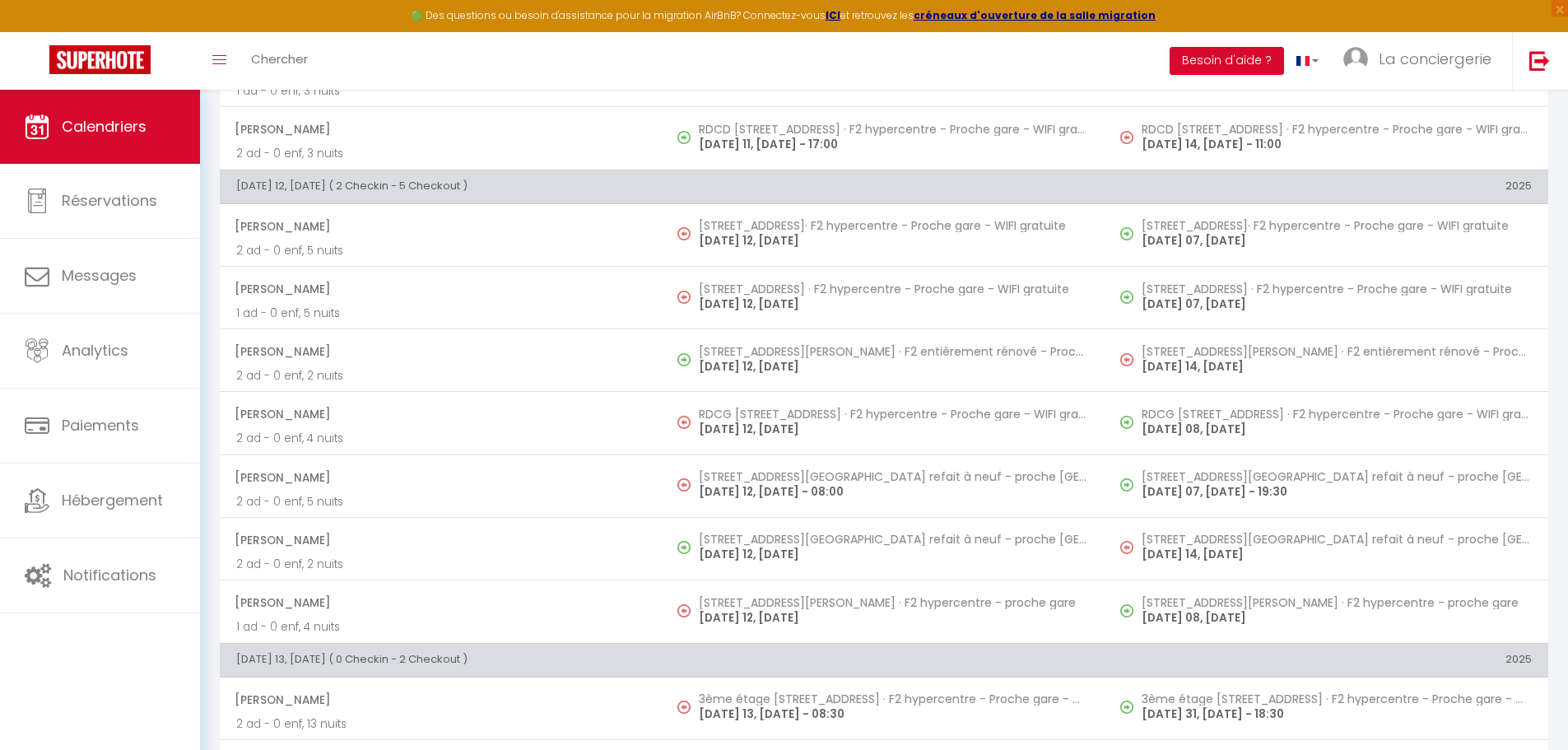
click at [766, 483] on body "🟢 Des questions ou besoin d'assistance pour la migration AirBnB? Connectez-vous…" at bounding box center [784, 115] width 1568 height 2612
click at [766, 483] on p "[DATE] 12, [DATE] - 08:00" at bounding box center [894, 491] width 390 height 17
select select "1"
select select "50989"
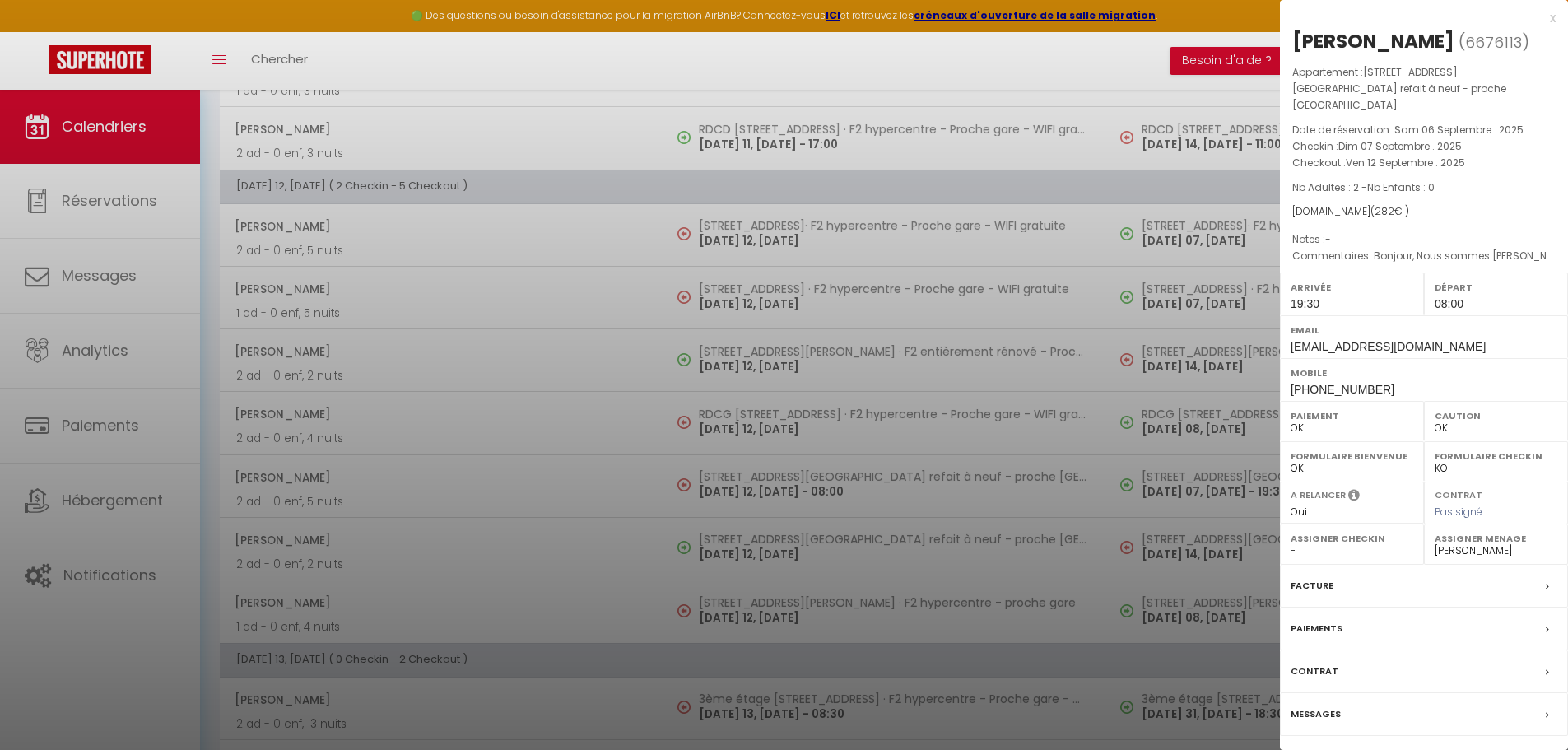
click at [764, 597] on div at bounding box center [784, 375] width 1568 height 750
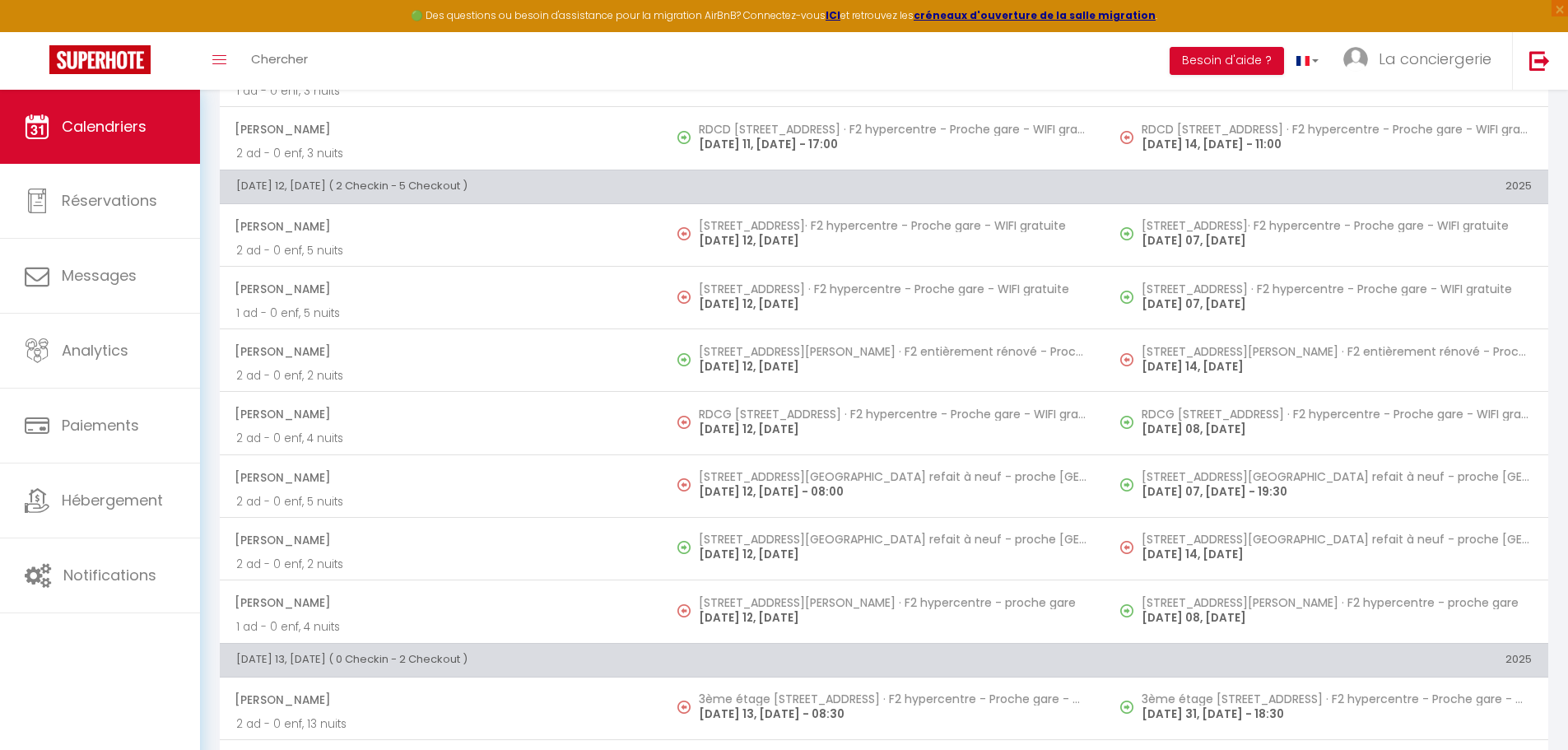
click at [764, 597] on h5 "[STREET_ADDRESS][PERSON_NAME] · F2 hypercentre - proche gare" at bounding box center [894, 602] width 390 height 13
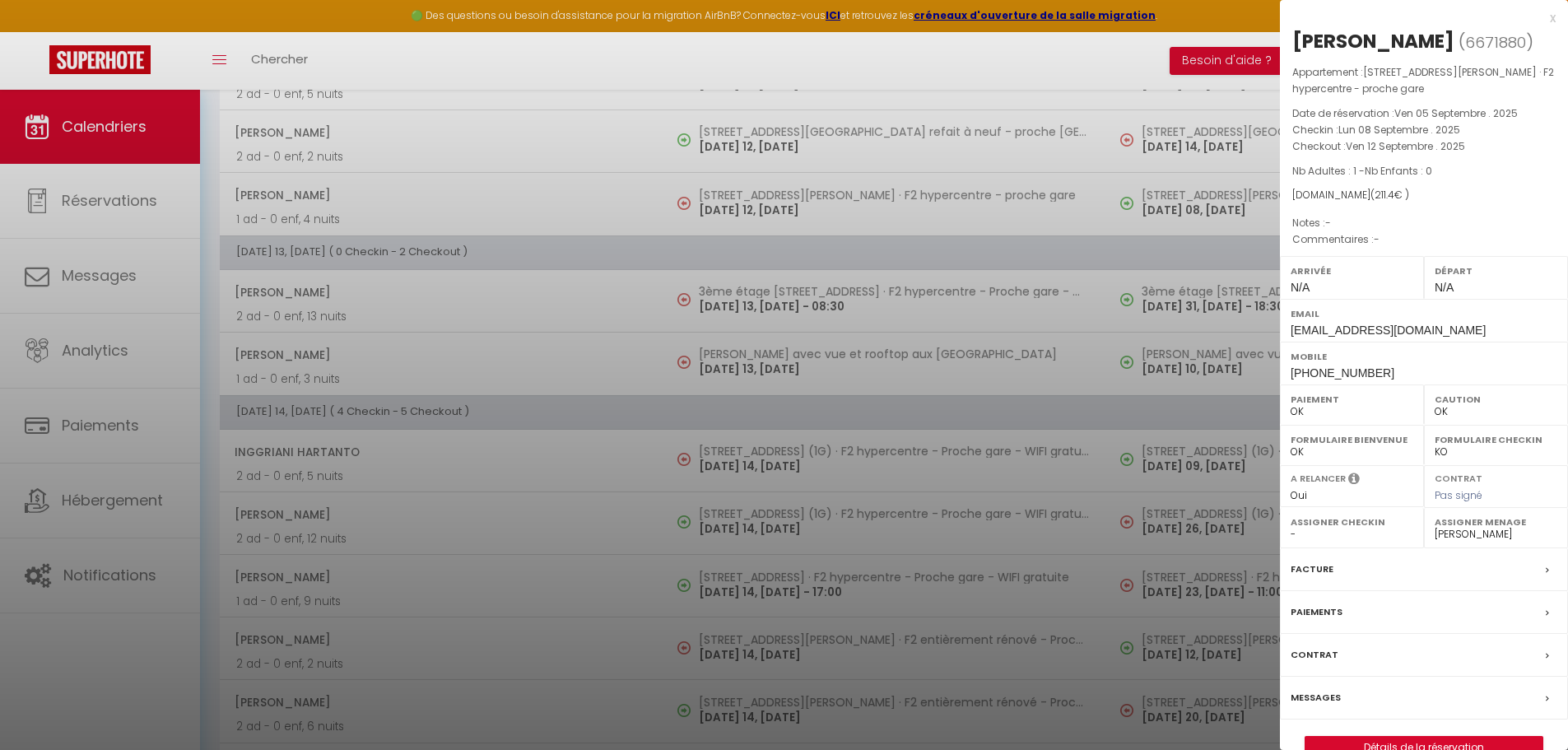
scroll to position [1689, 0]
click at [742, 304] on div at bounding box center [784, 375] width 1568 height 750
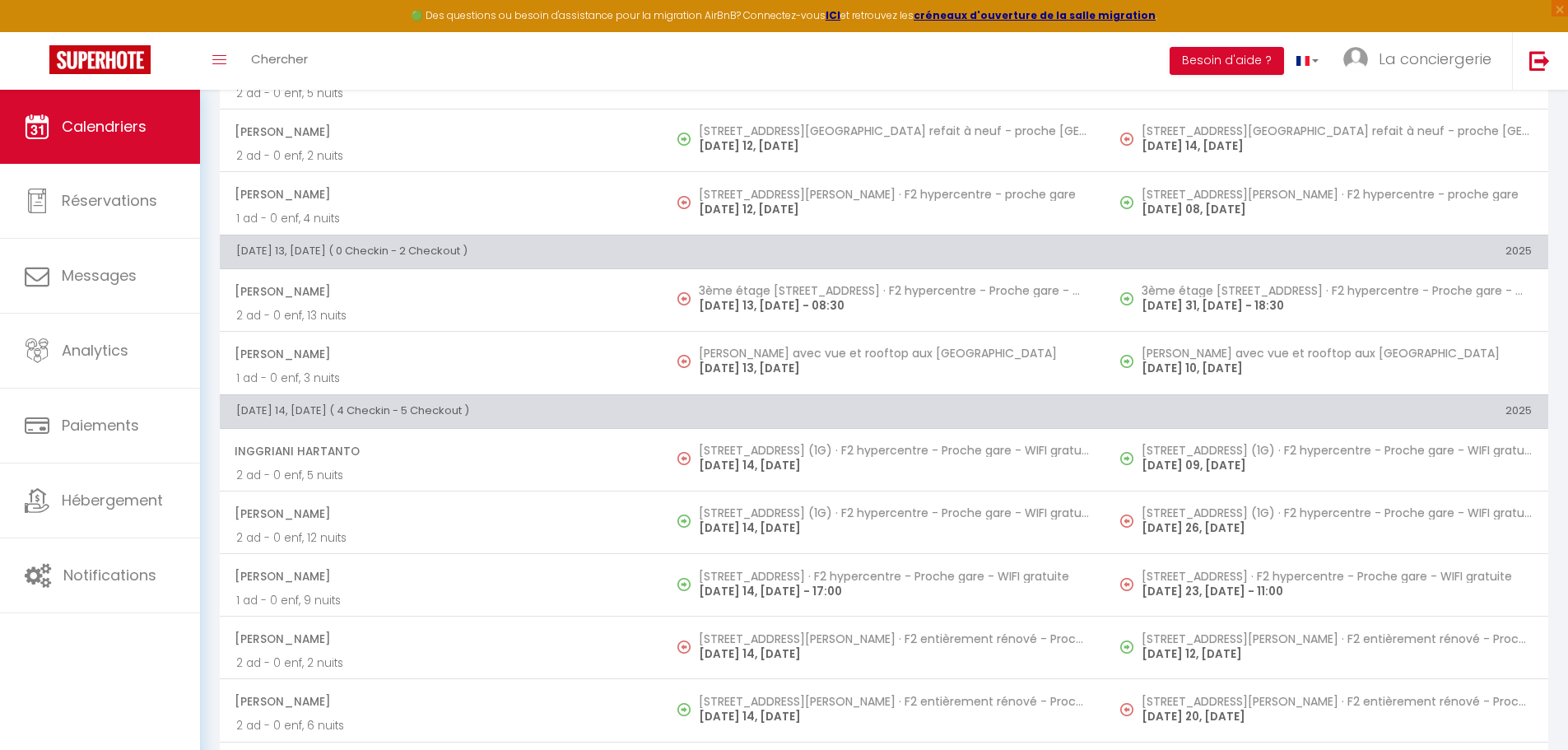
click at [742, 304] on p "[DATE] 13, [DATE] - 08:30" at bounding box center [894, 305] width 390 height 17
select select "1"
select select "19454"
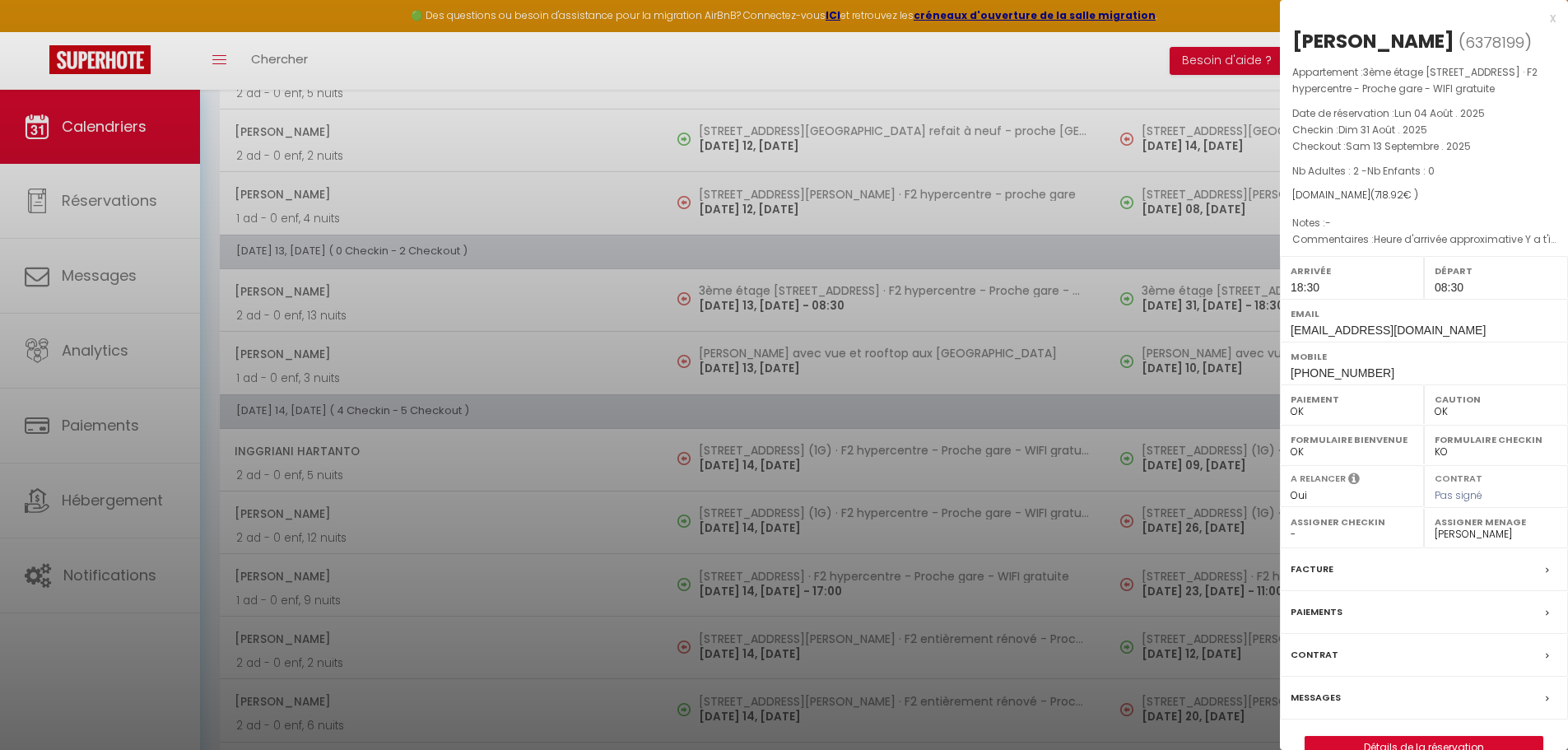
click at [764, 467] on div at bounding box center [784, 375] width 1568 height 750
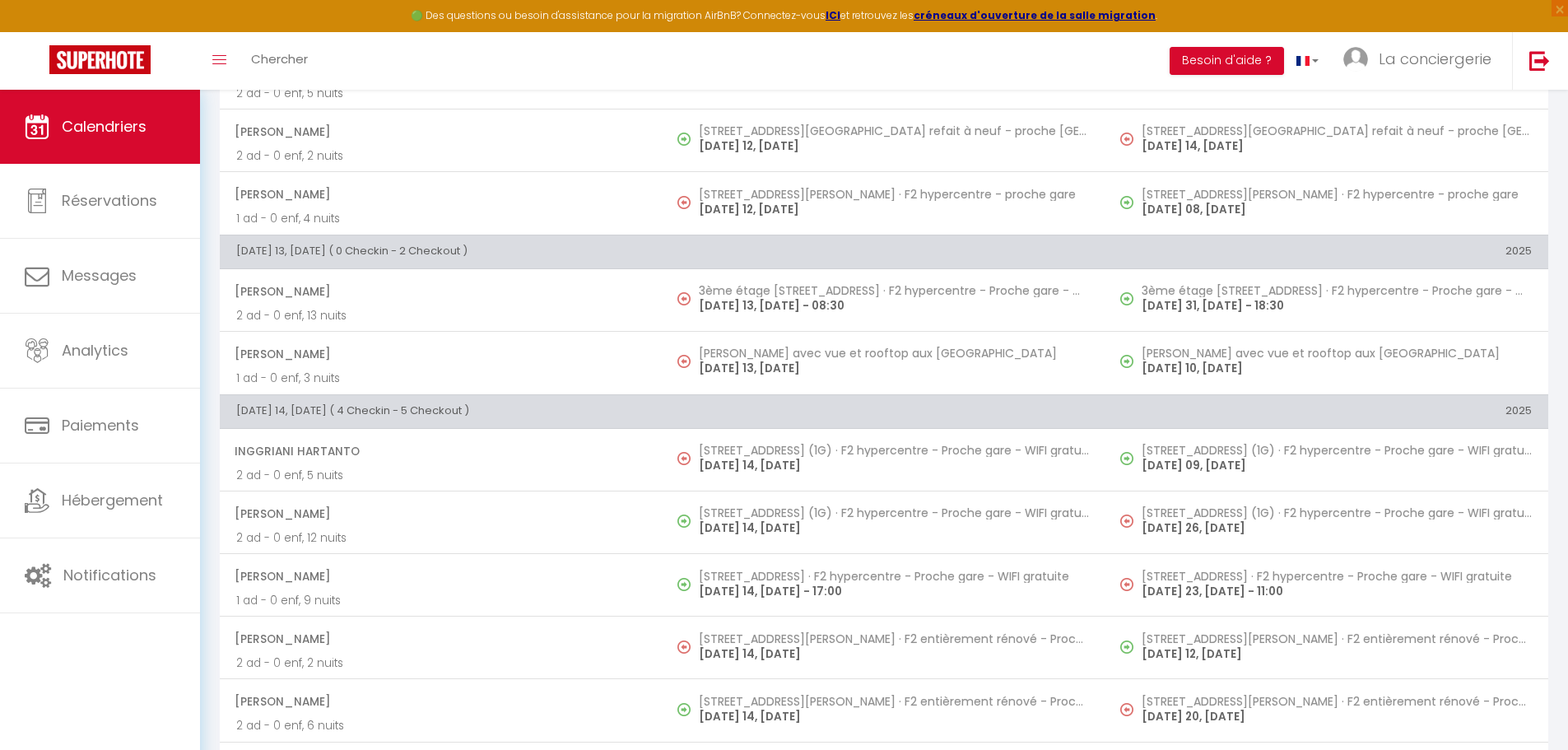
click at [764, 467] on p "[DATE] 14, [DATE]" at bounding box center [894, 465] width 390 height 17
select select "KO"
select select
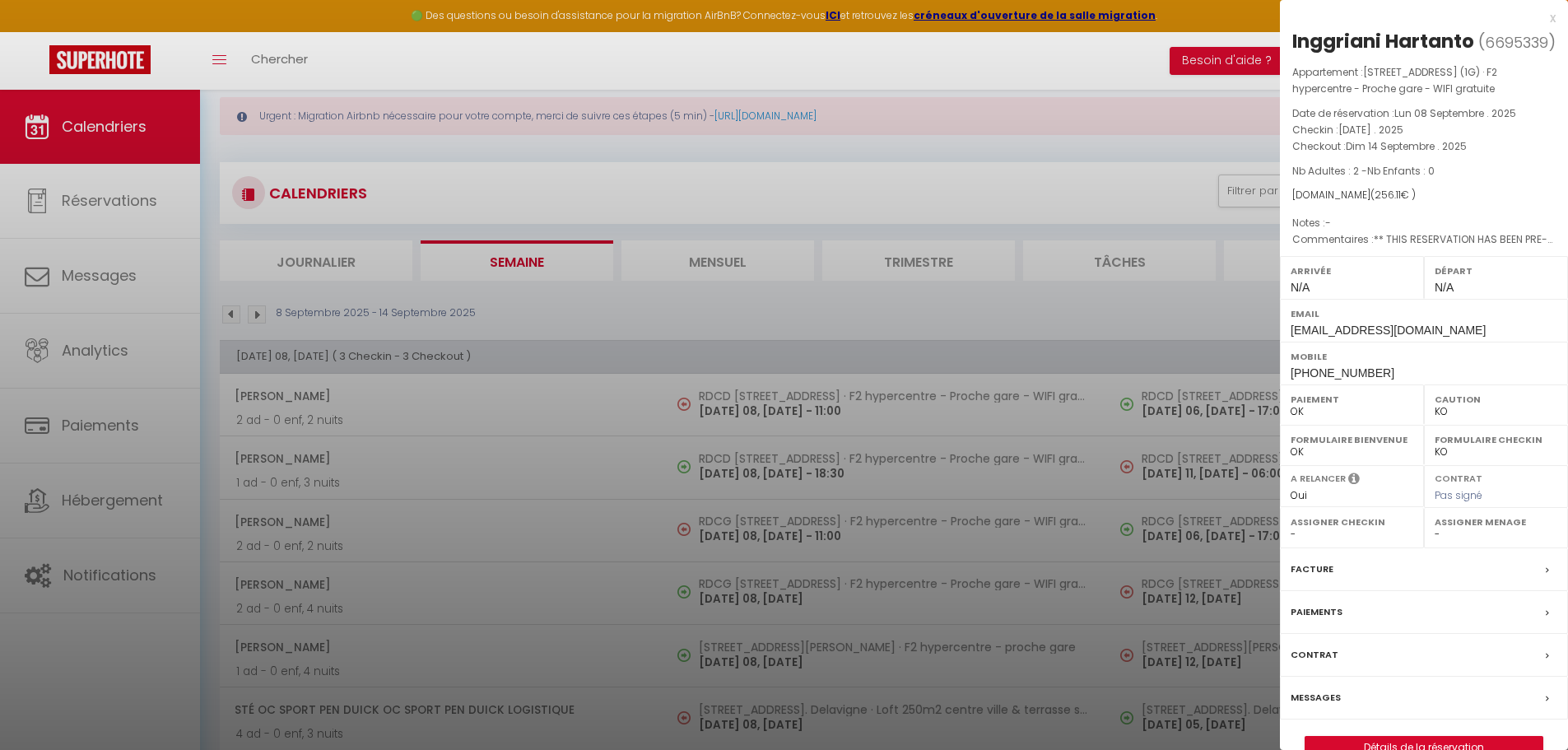
scroll to position [0, 0]
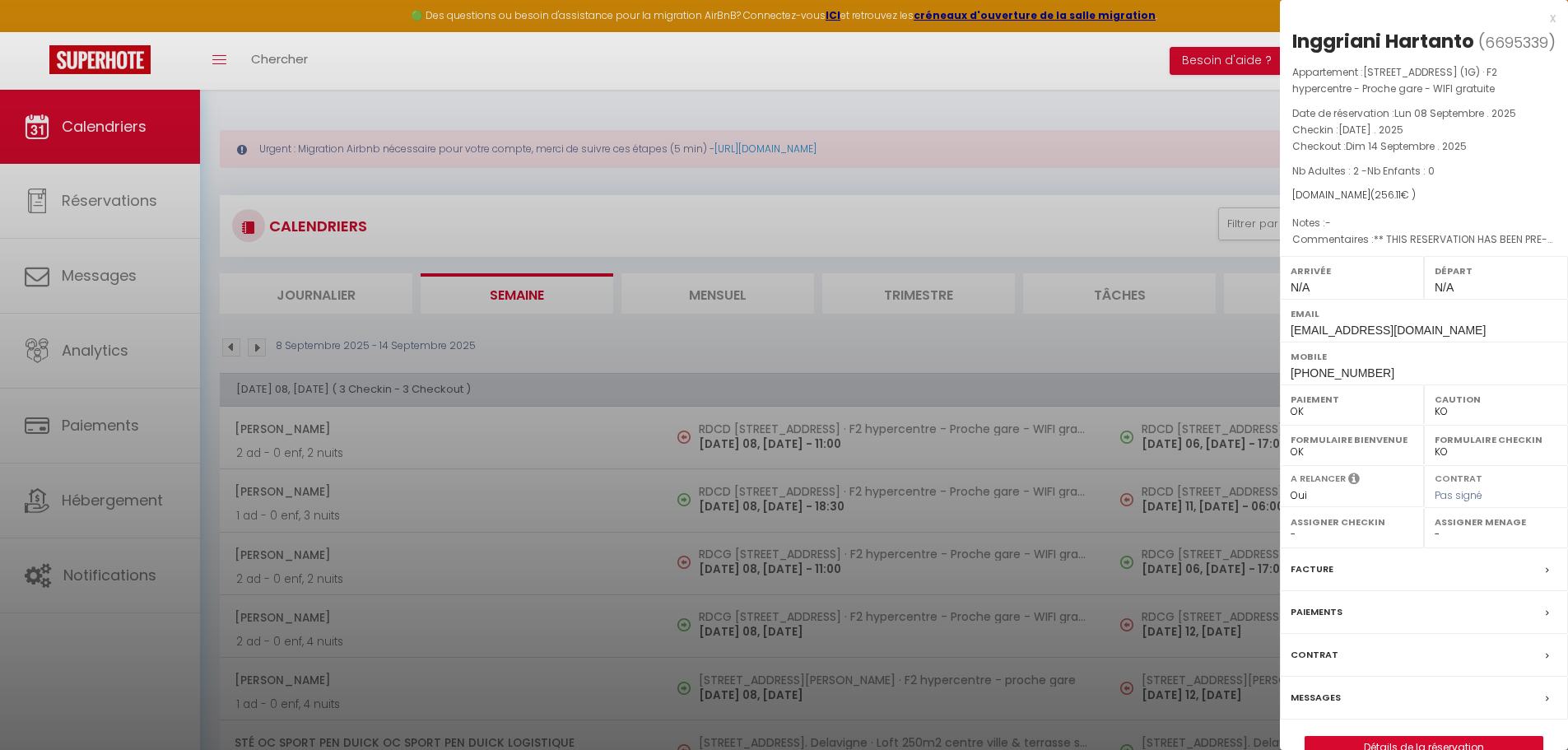
click at [227, 350] on div at bounding box center [784, 375] width 1568 height 750
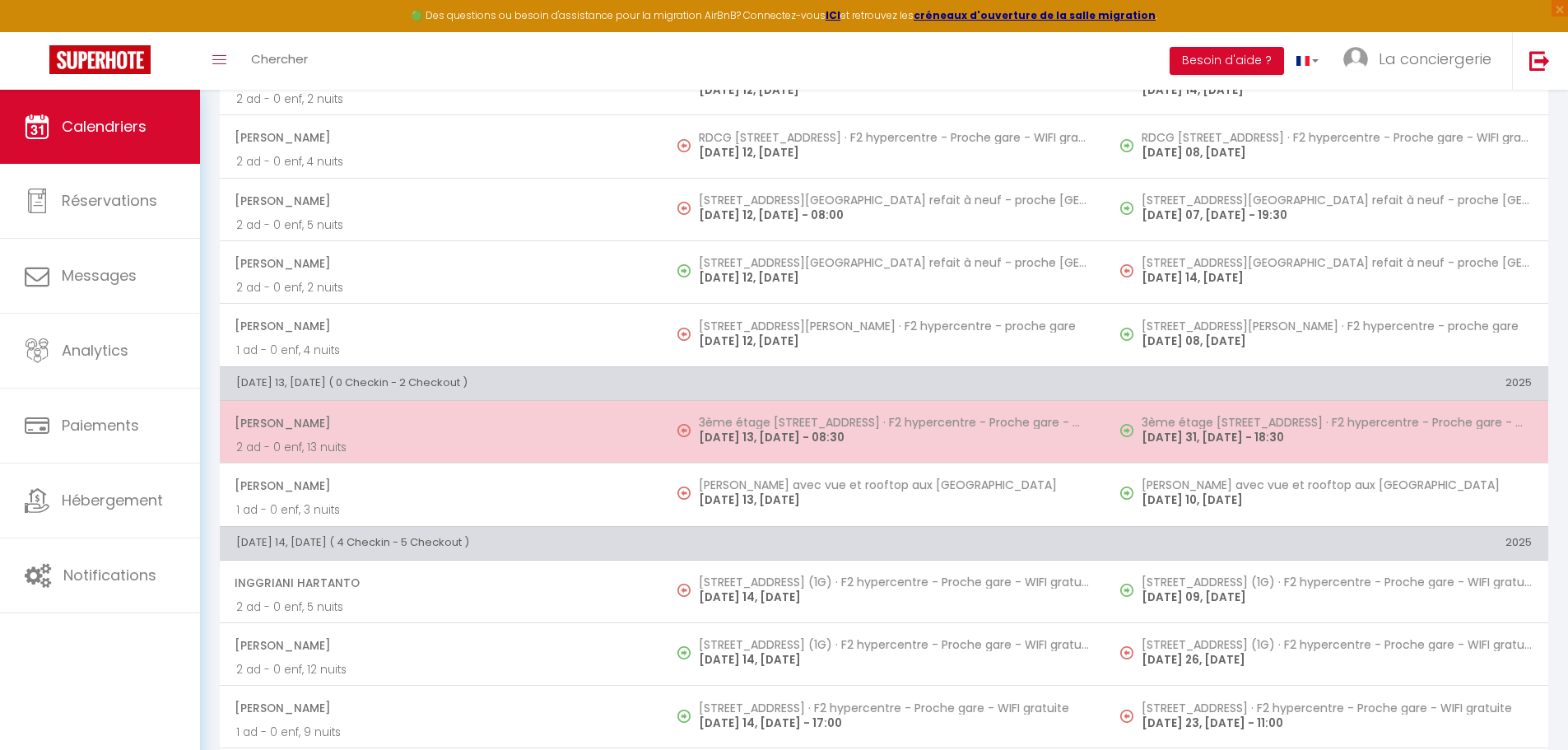
scroll to position [1791, 0]
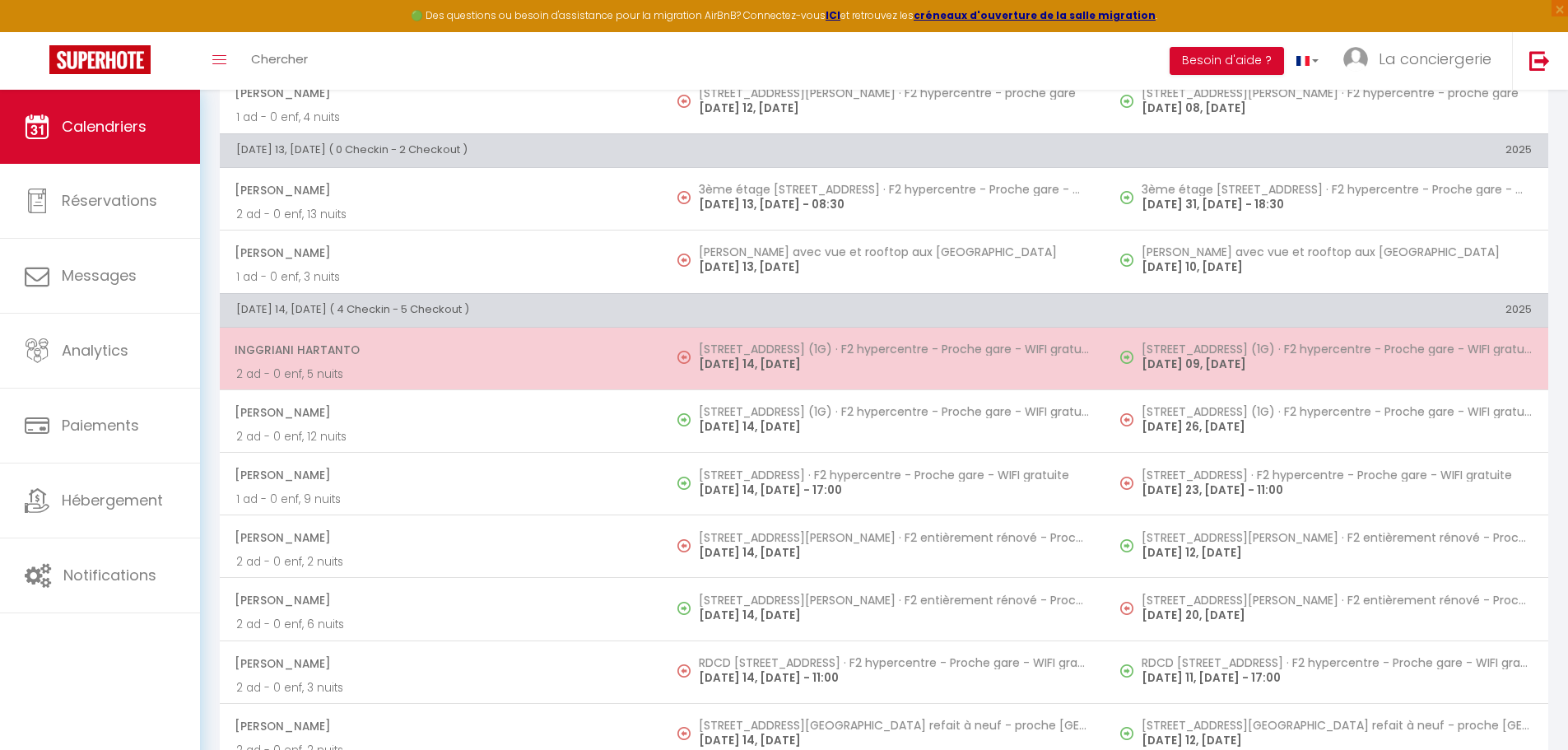
click at [740, 347] on h5 "[STREET_ADDRESS] (1G) · F2 hypercentre - Proche gare - WIFI gratuite" at bounding box center [894, 349] width 390 height 13
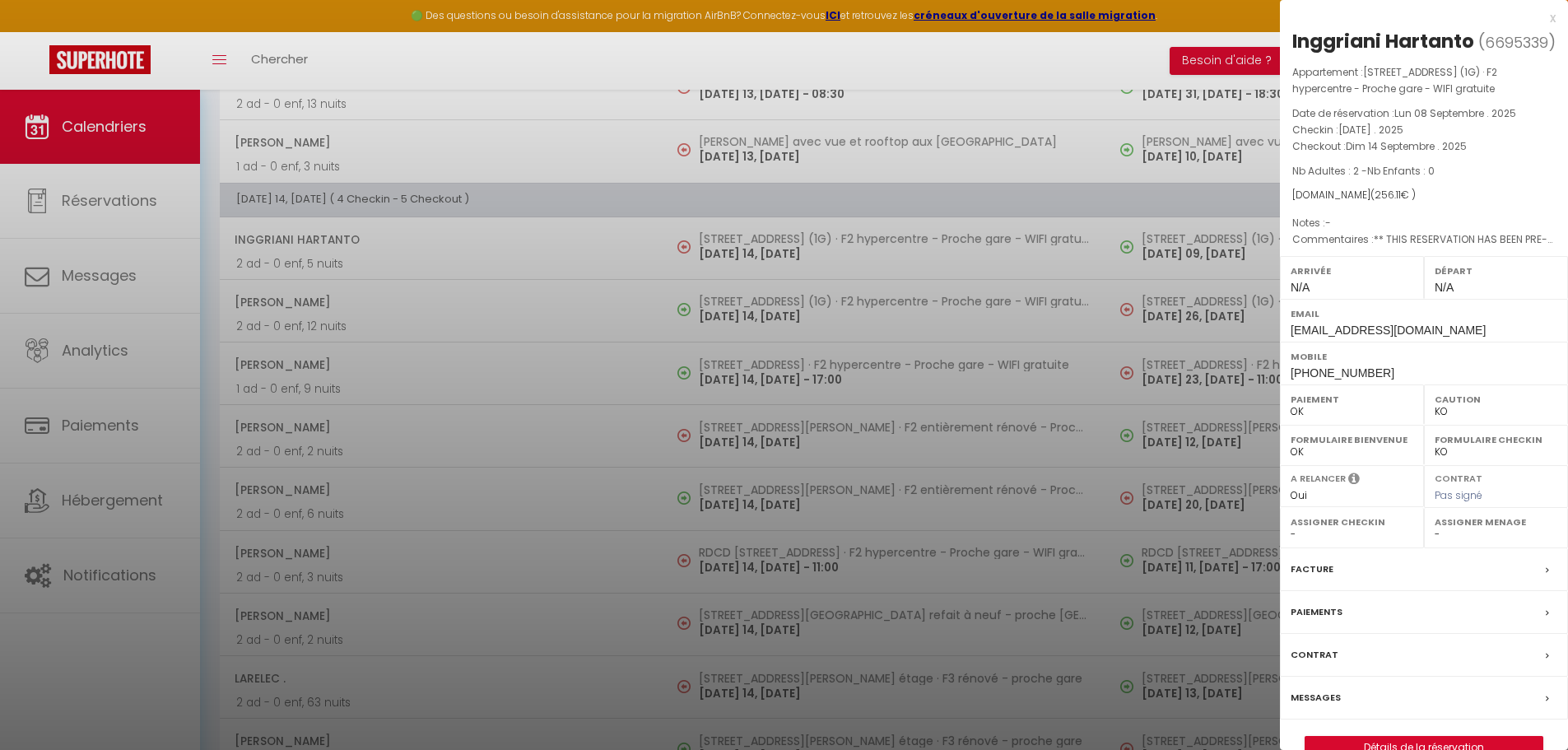
scroll to position [1952, 0]
